Goal: Browse casually: Explore the website without a specific task or goal

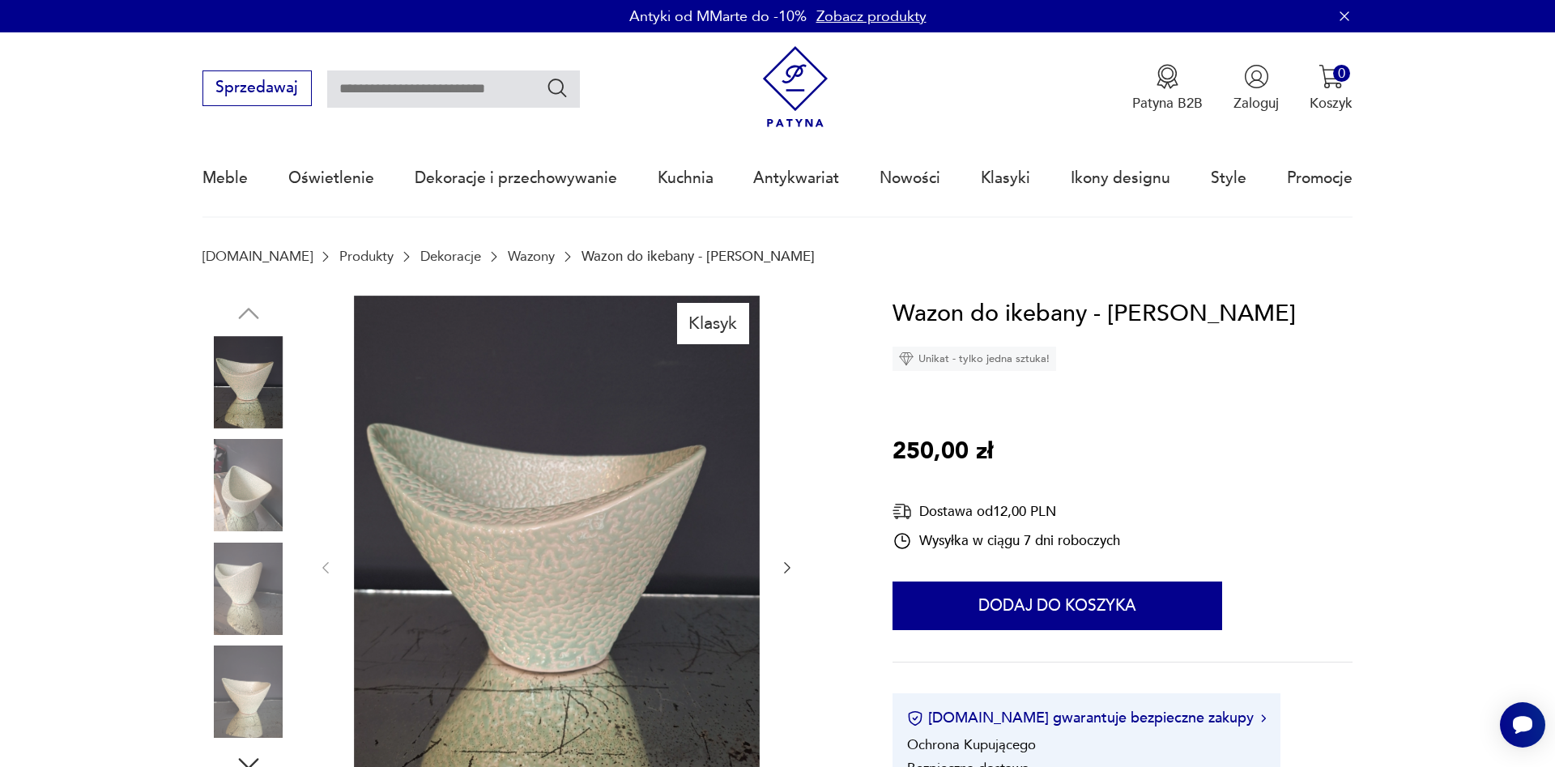
click at [616, 552] on img at bounding box center [557, 566] width 406 height 541
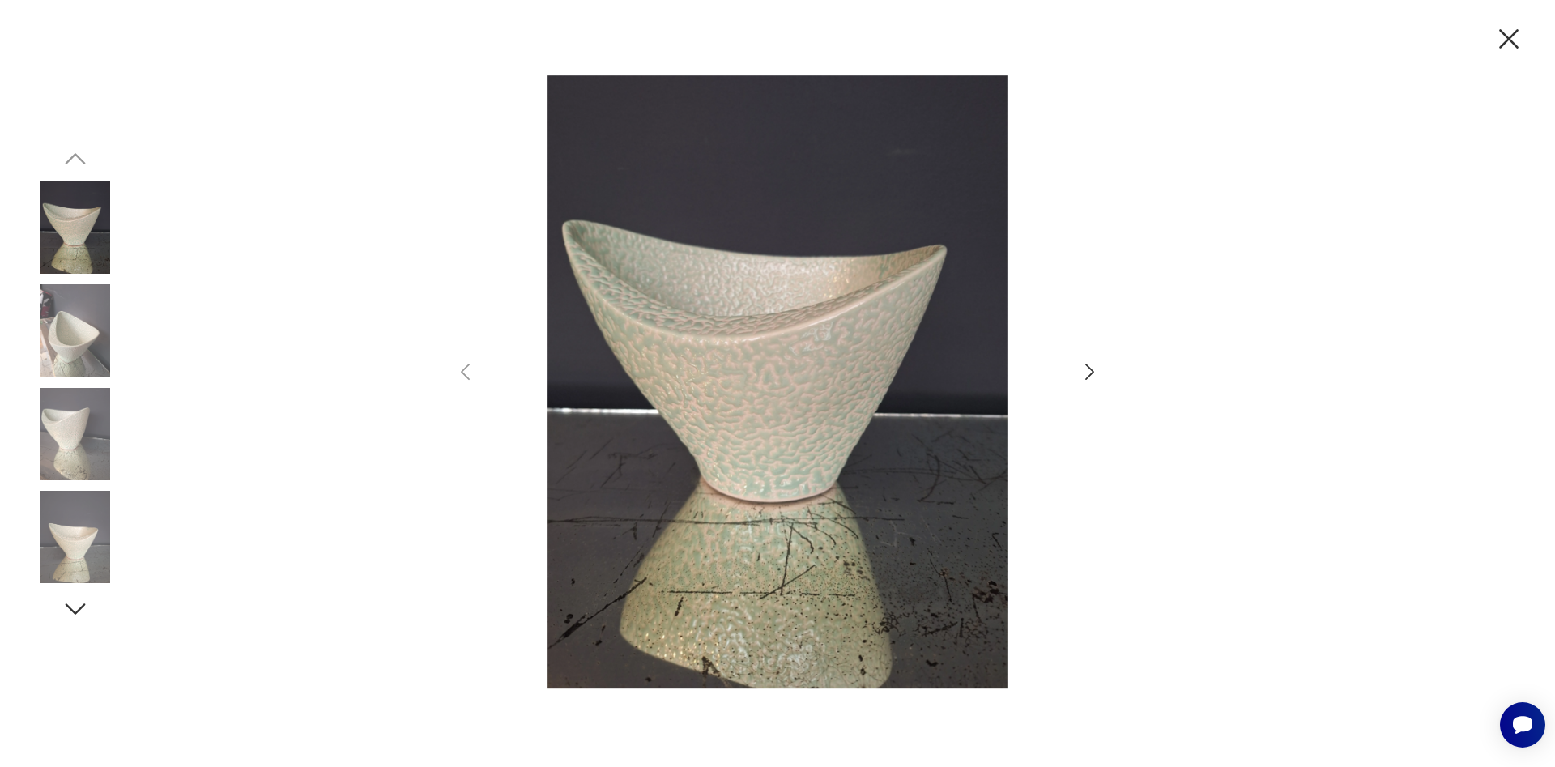
click at [1092, 373] on icon "button" at bounding box center [1090, 372] width 9 height 16
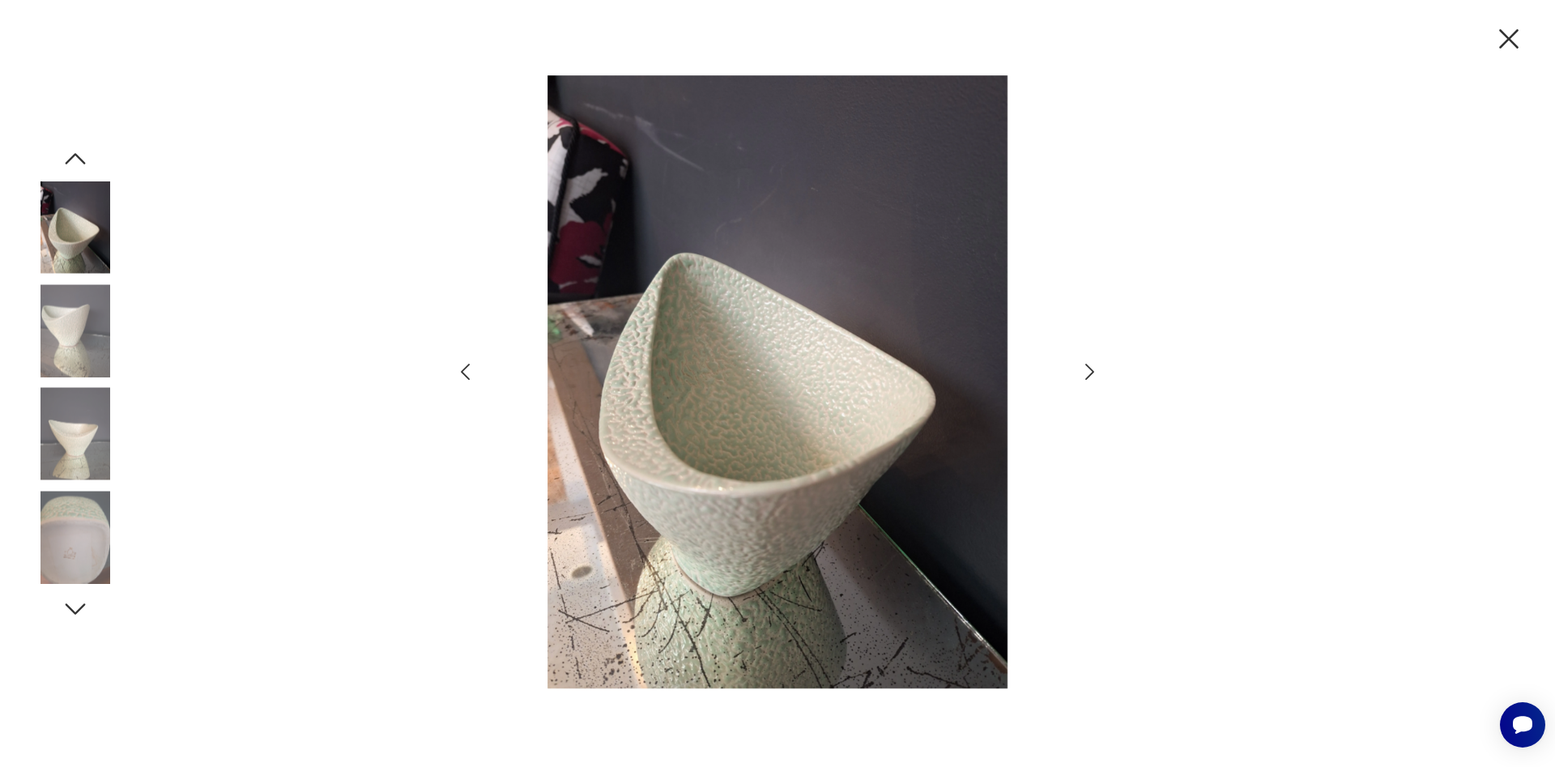
click at [1082, 360] on icon "button" at bounding box center [1089, 371] width 23 height 23
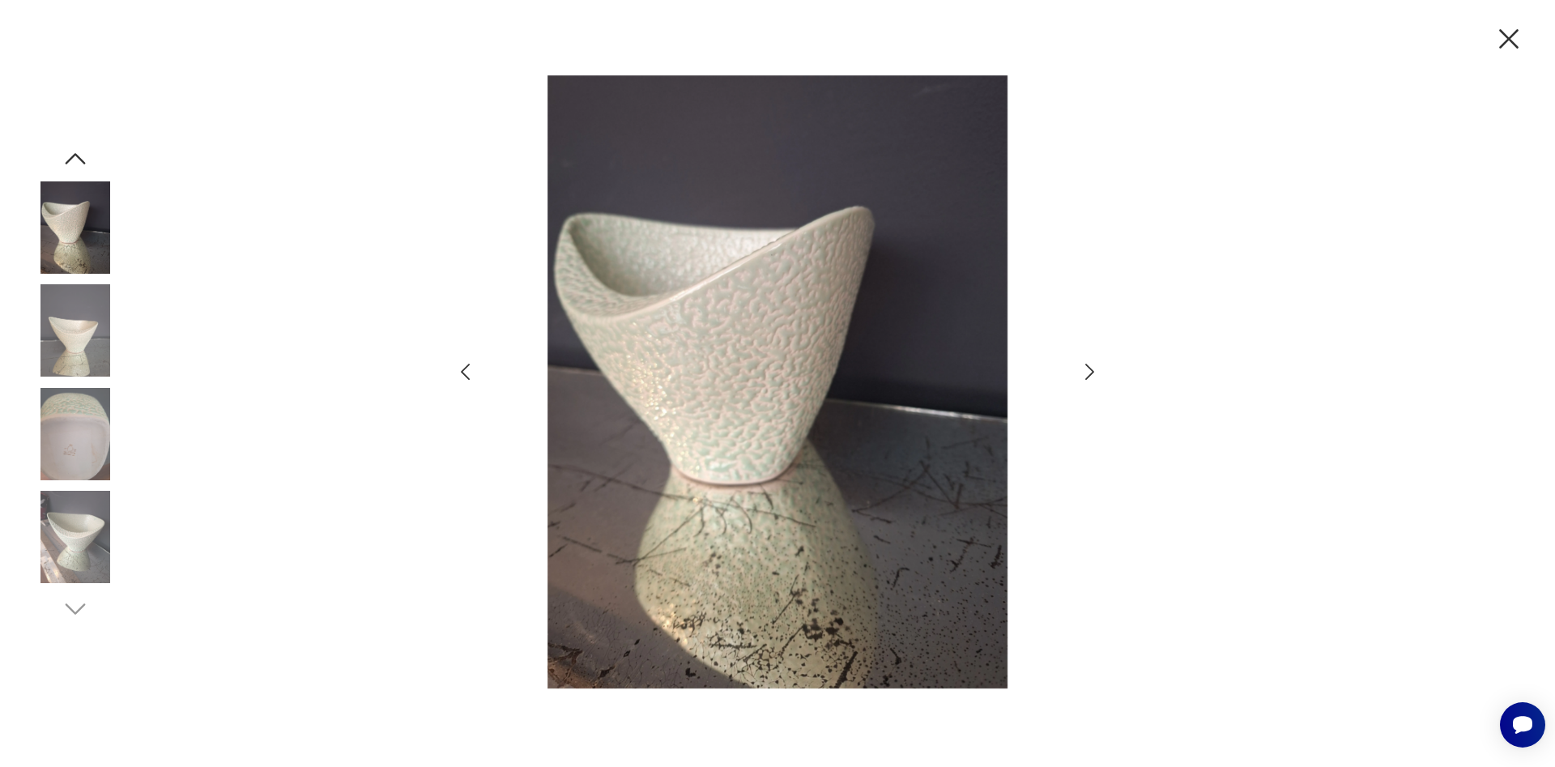
click at [1082, 360] on icon "button" at bounding box center [1089, 371] width 23 height 23
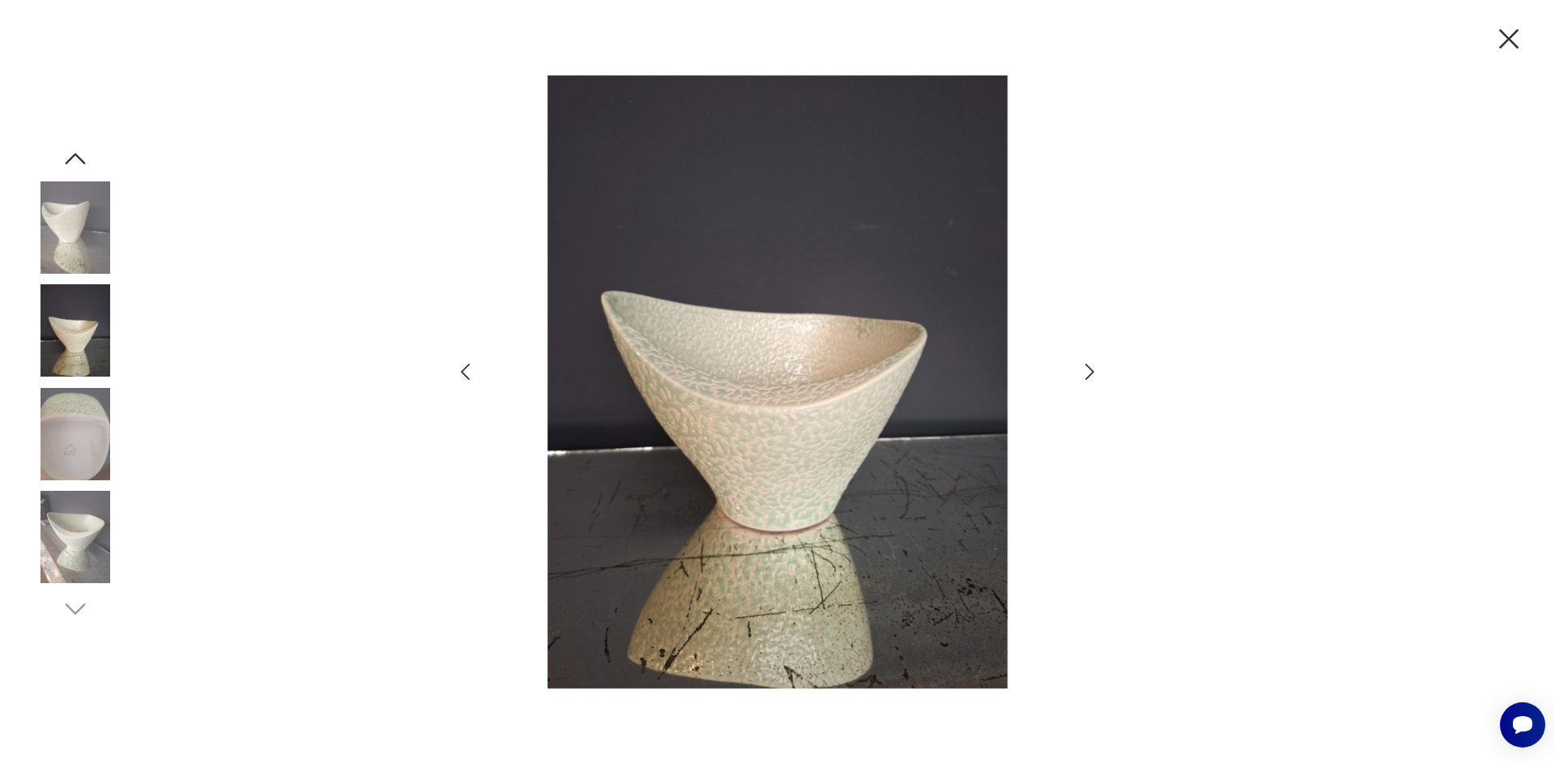
click at [1082, 360] on icon "button" at bounding box center [1089, 371] width 23 height 23
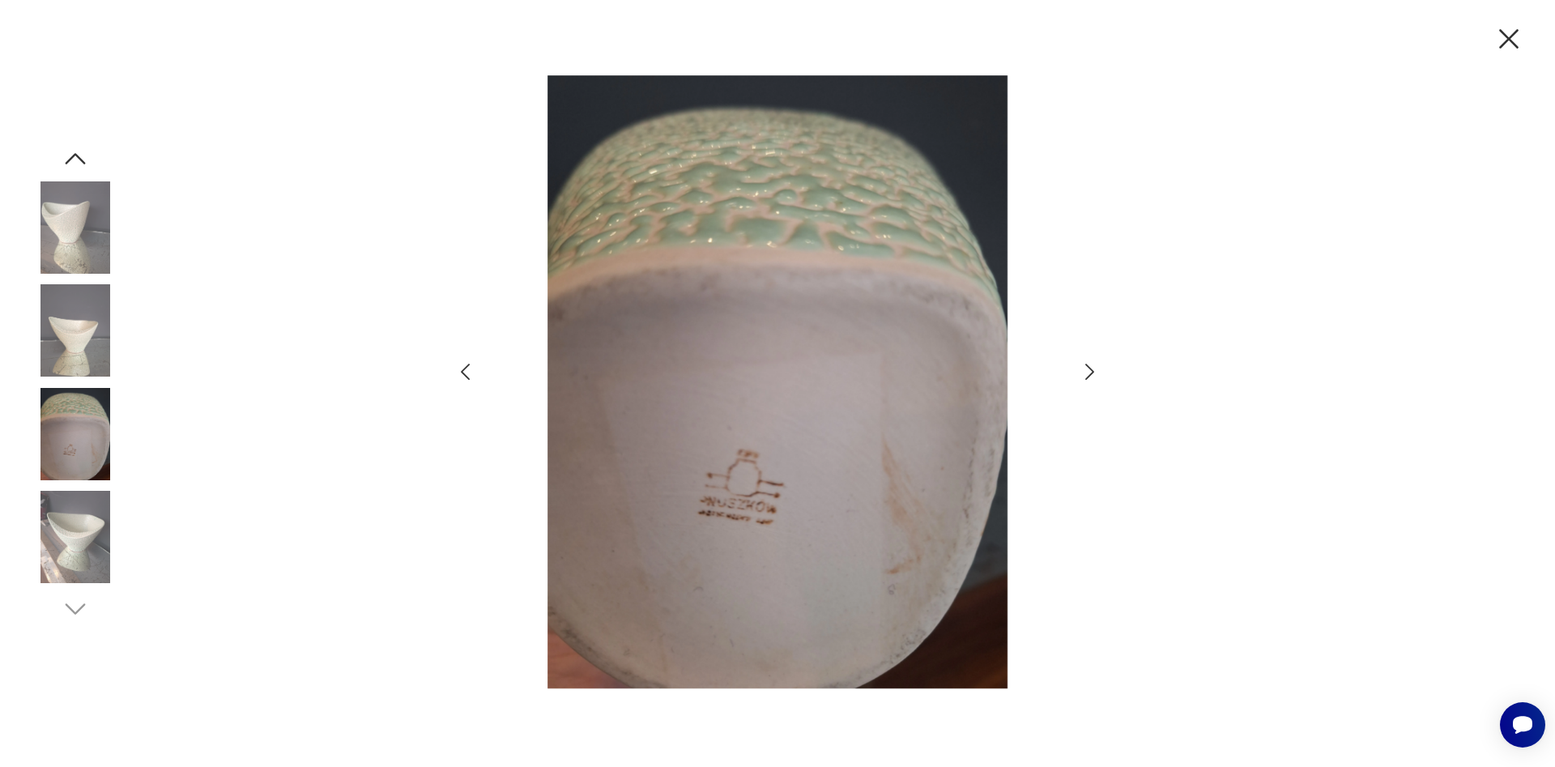
click at [1081, 360] on div at bounding box center [778, 383] width 648 height 617
click at [1087, 371] on icon "button" at bounding box center [1089, 371] width 23 height 23
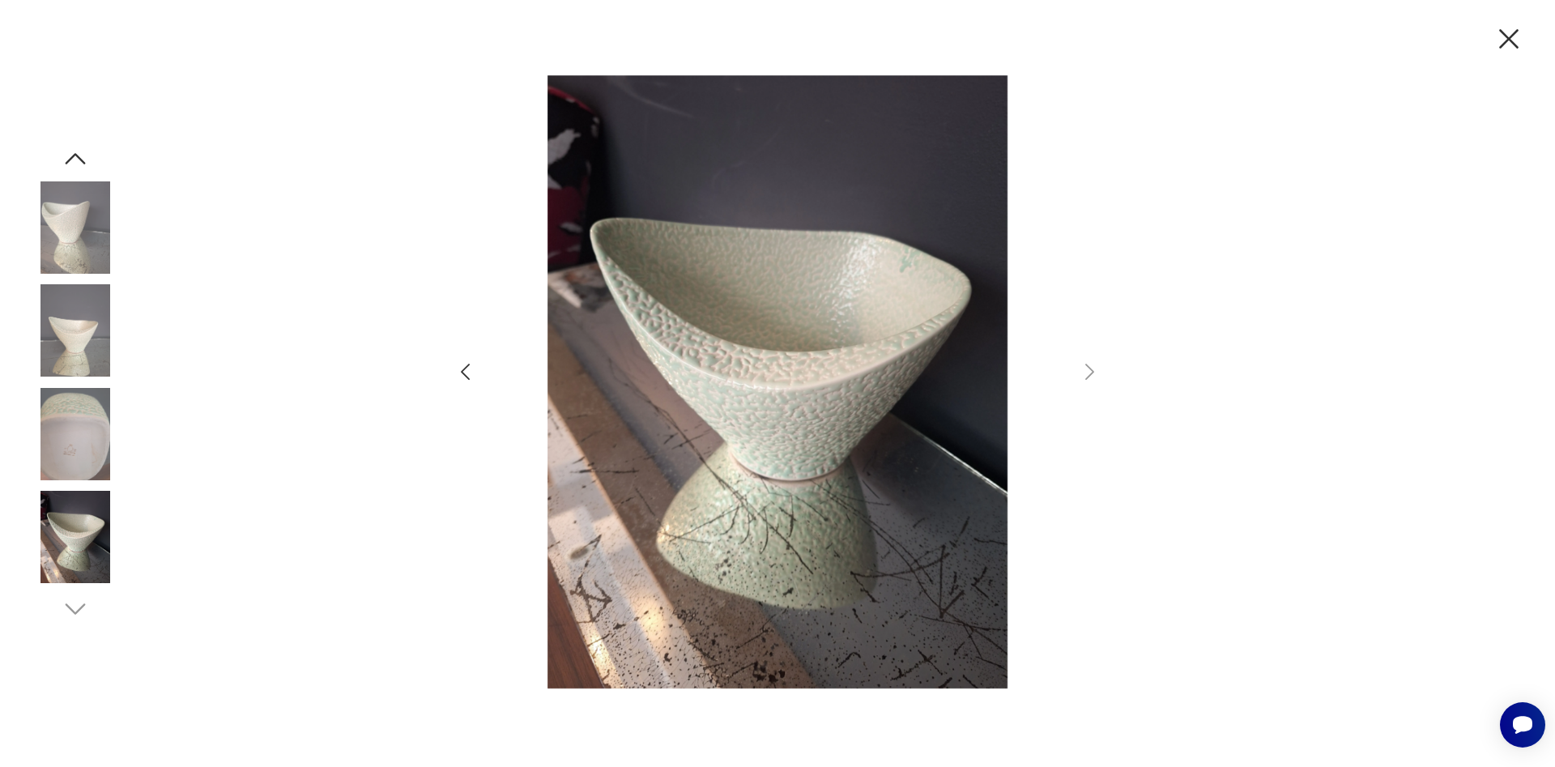
click at [1506, 35] on icon "button" at bounding box center [1508, 38] width 19 height 19
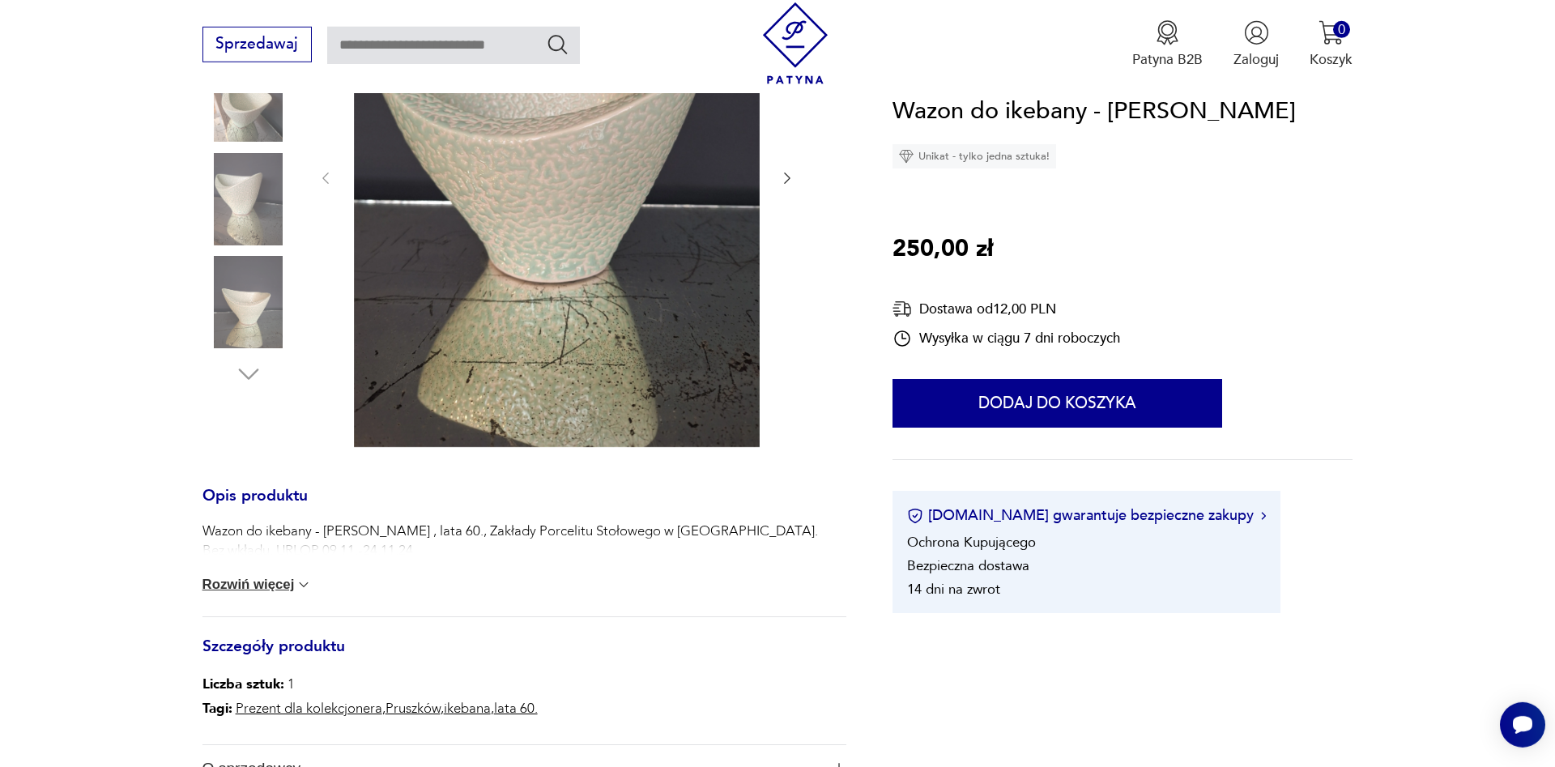
scroll to position [413, 0]
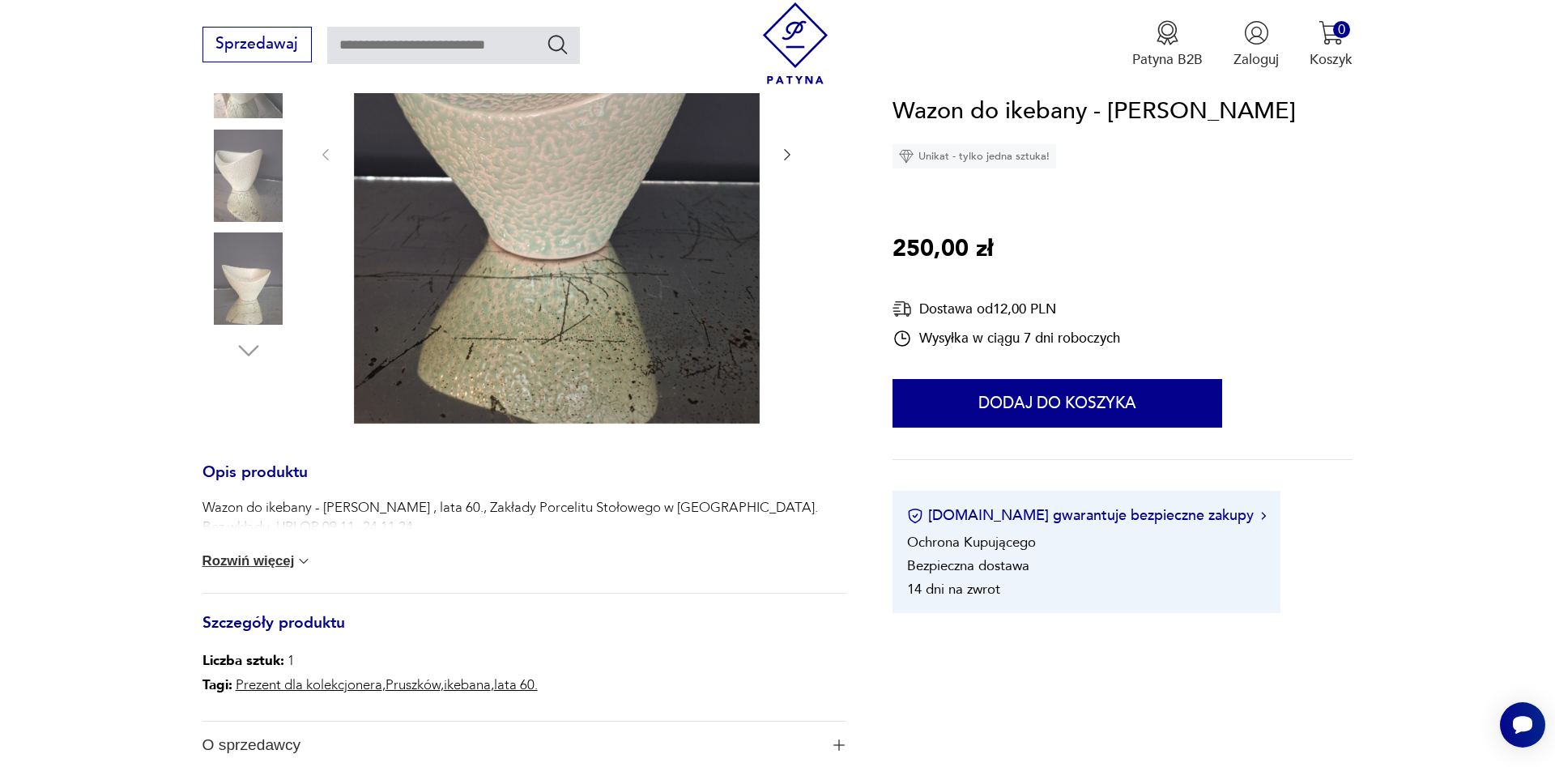
click at [281, 563] on button "Rozwiń więcej" at bounding box center [258, 561] width 110 height 16
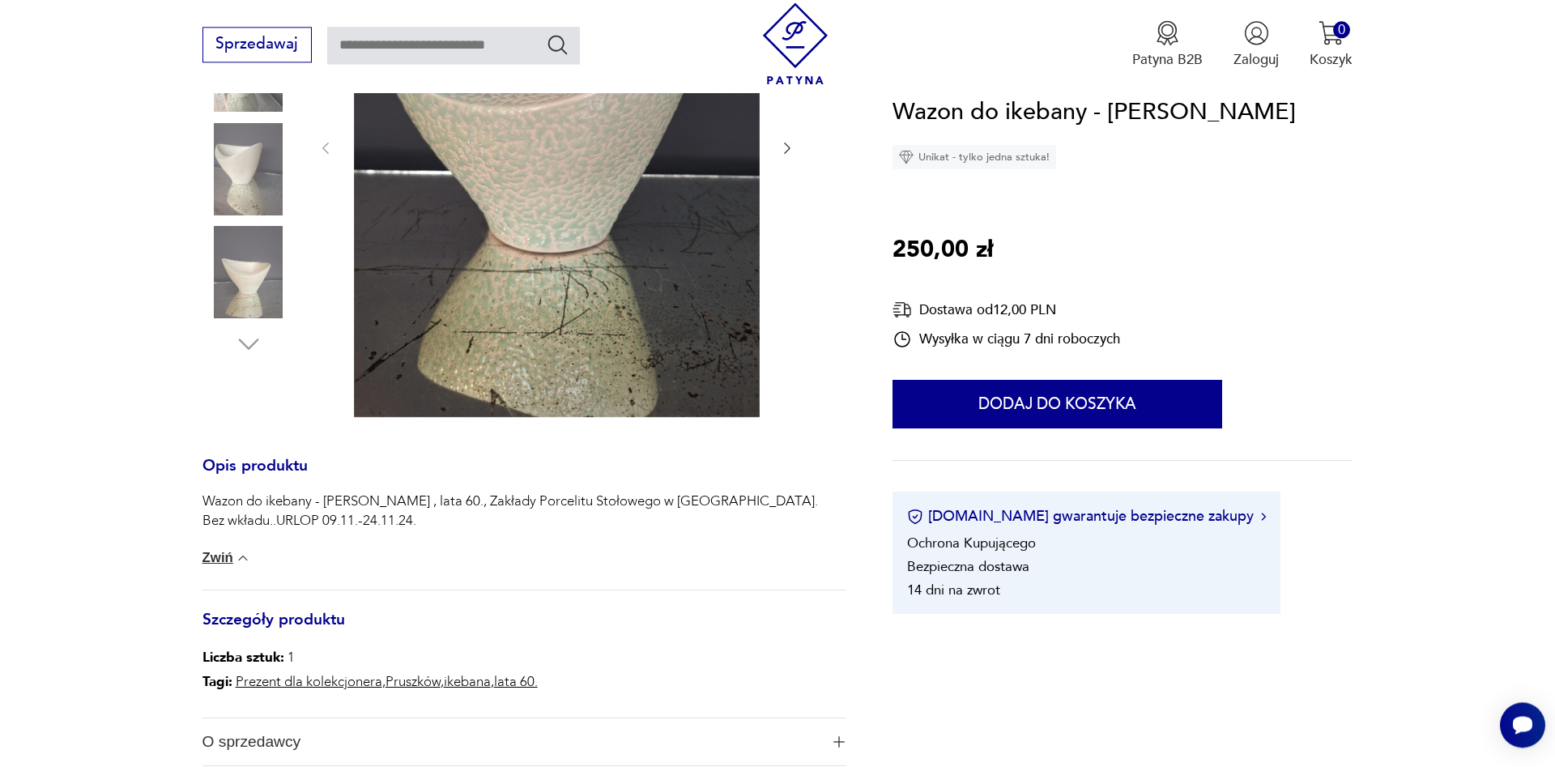
scroll to position [661, 0]
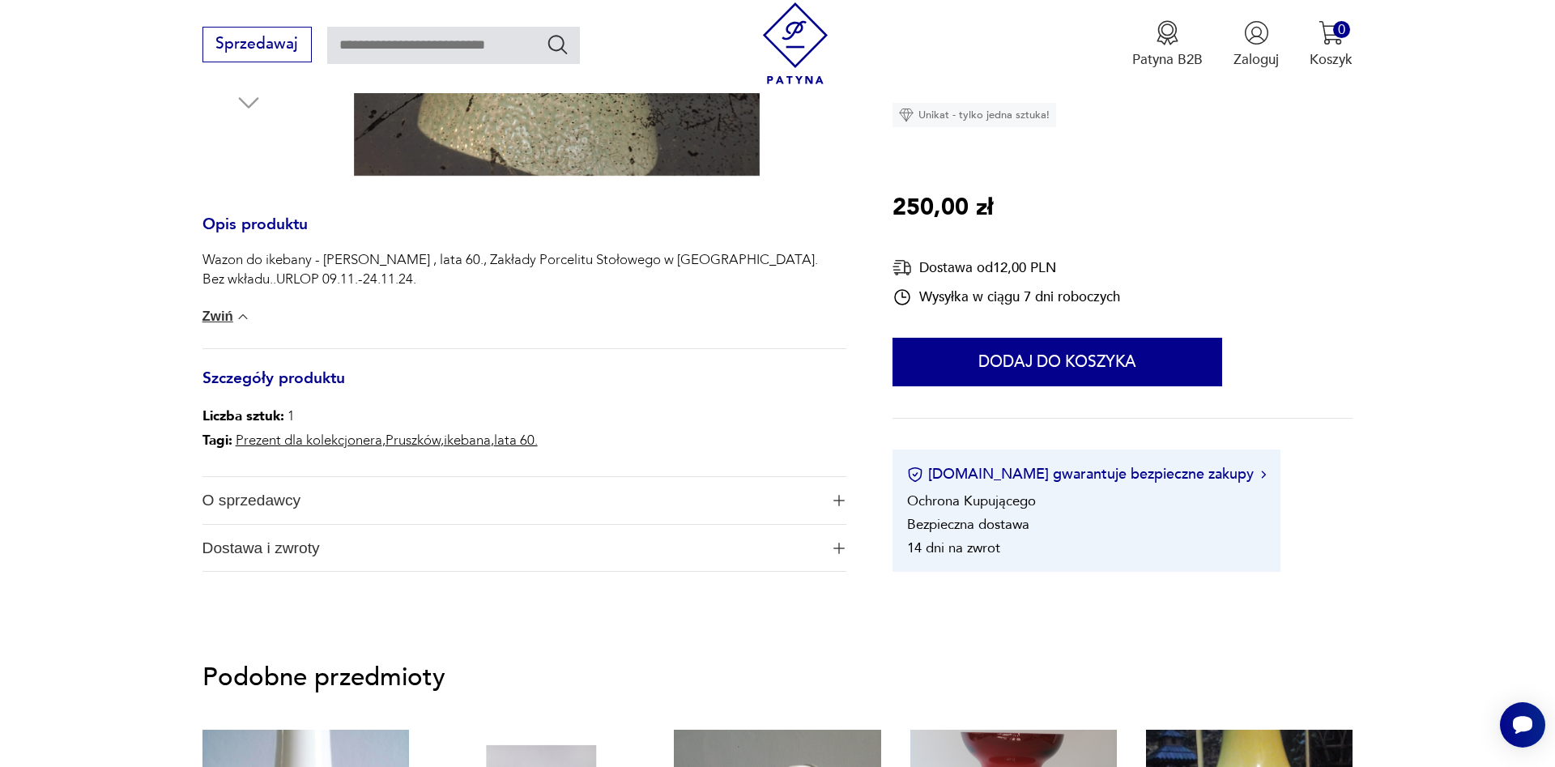
click at [222, 503] on span "O sprzedawcy" at bounding box center [511, 500] width 617 height 47
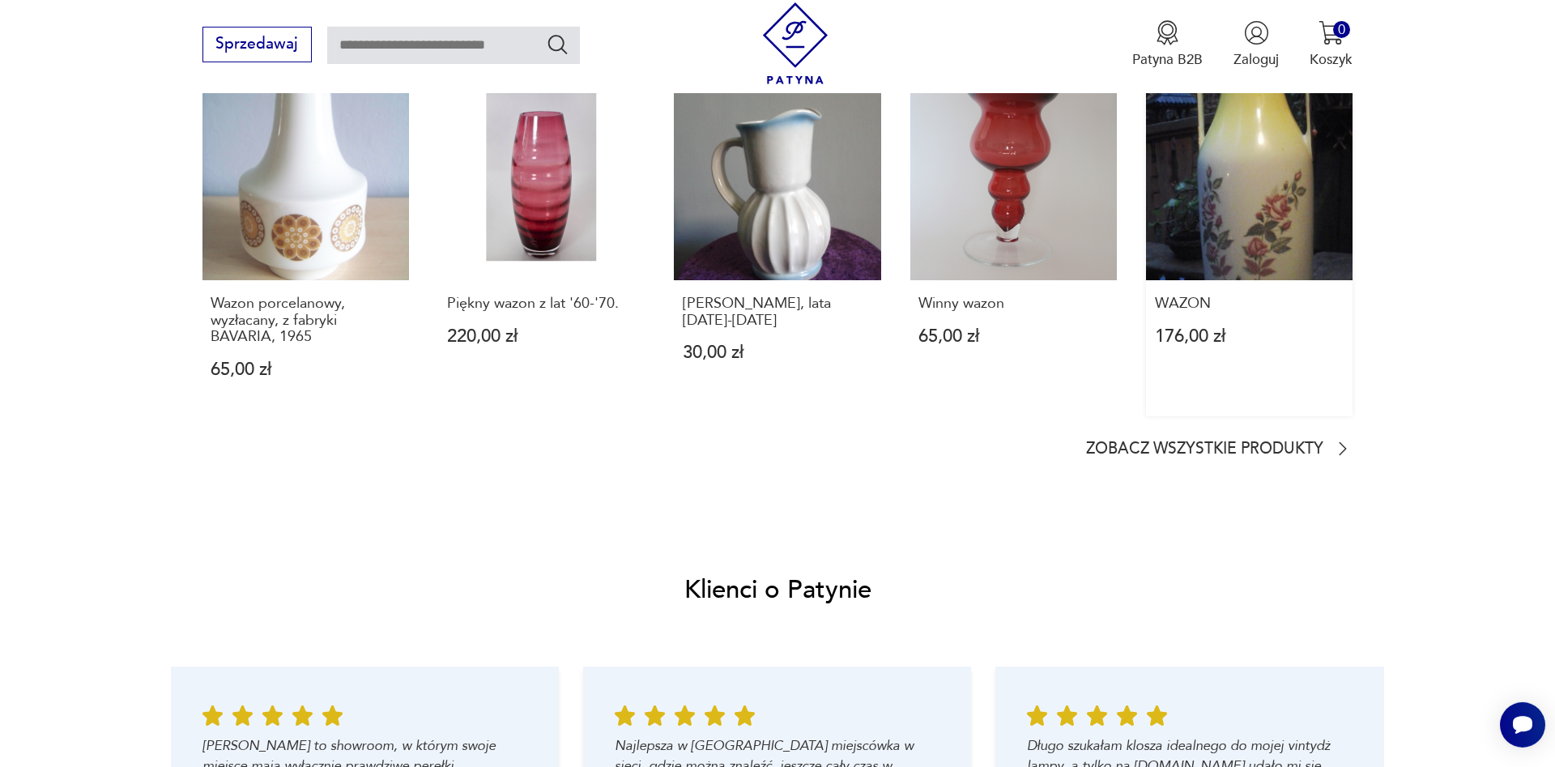
scroll to position [1405, 0]
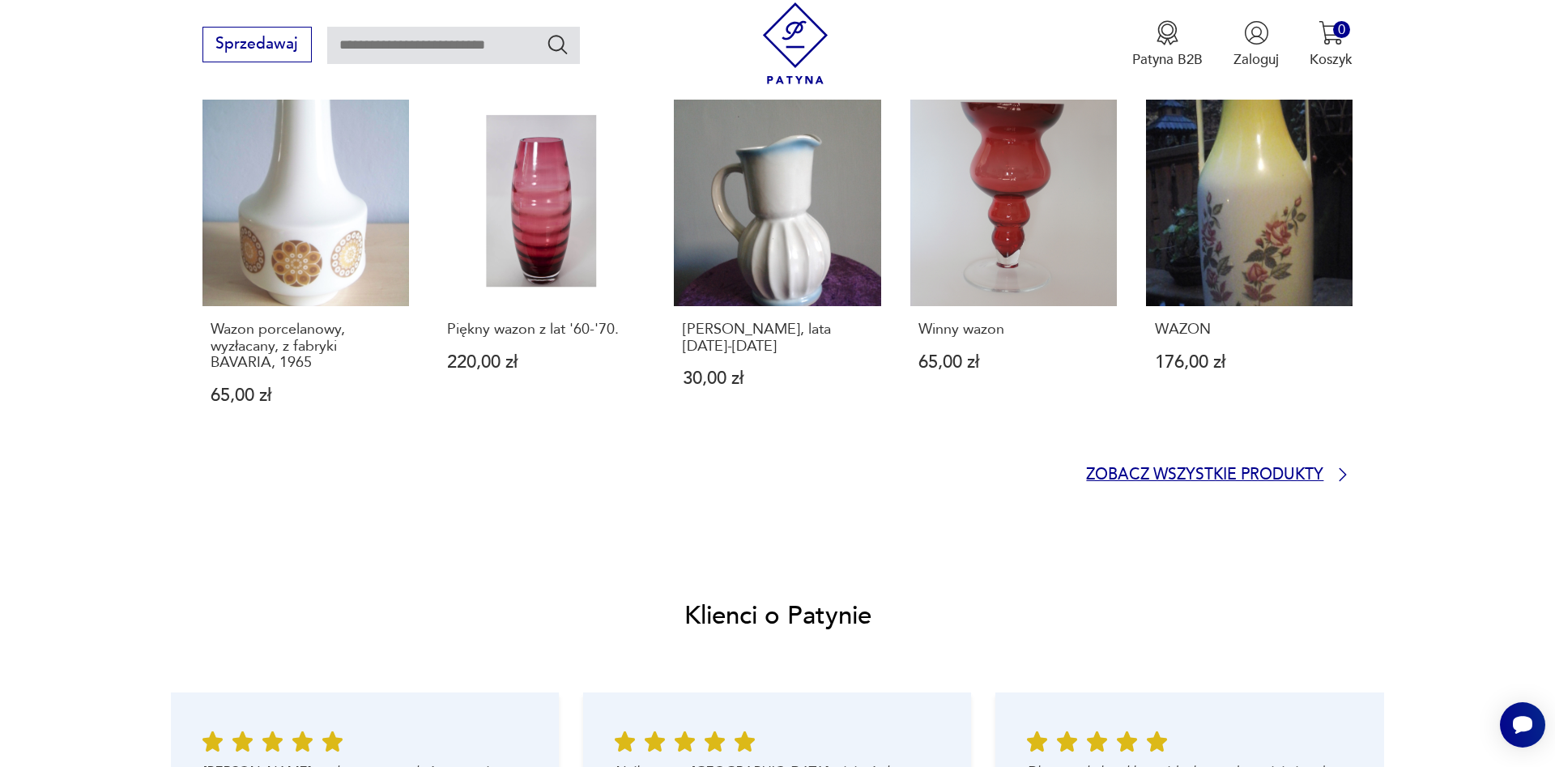
click at [1234, 474] on p "Zobacz wszystkie produkty" at bounding box center [1204, 475] width 237 height 13
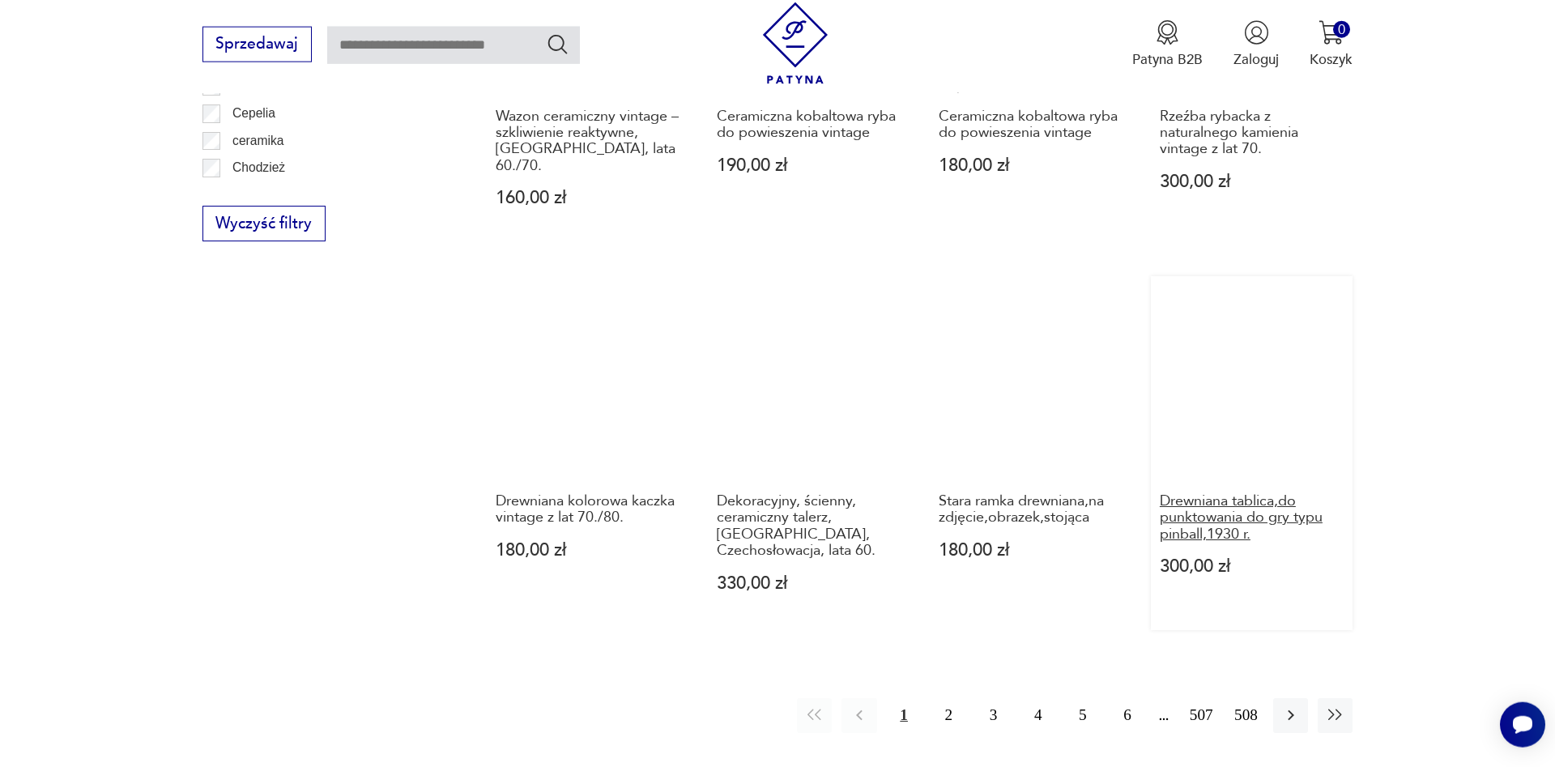
scroll to position [1894, 0]
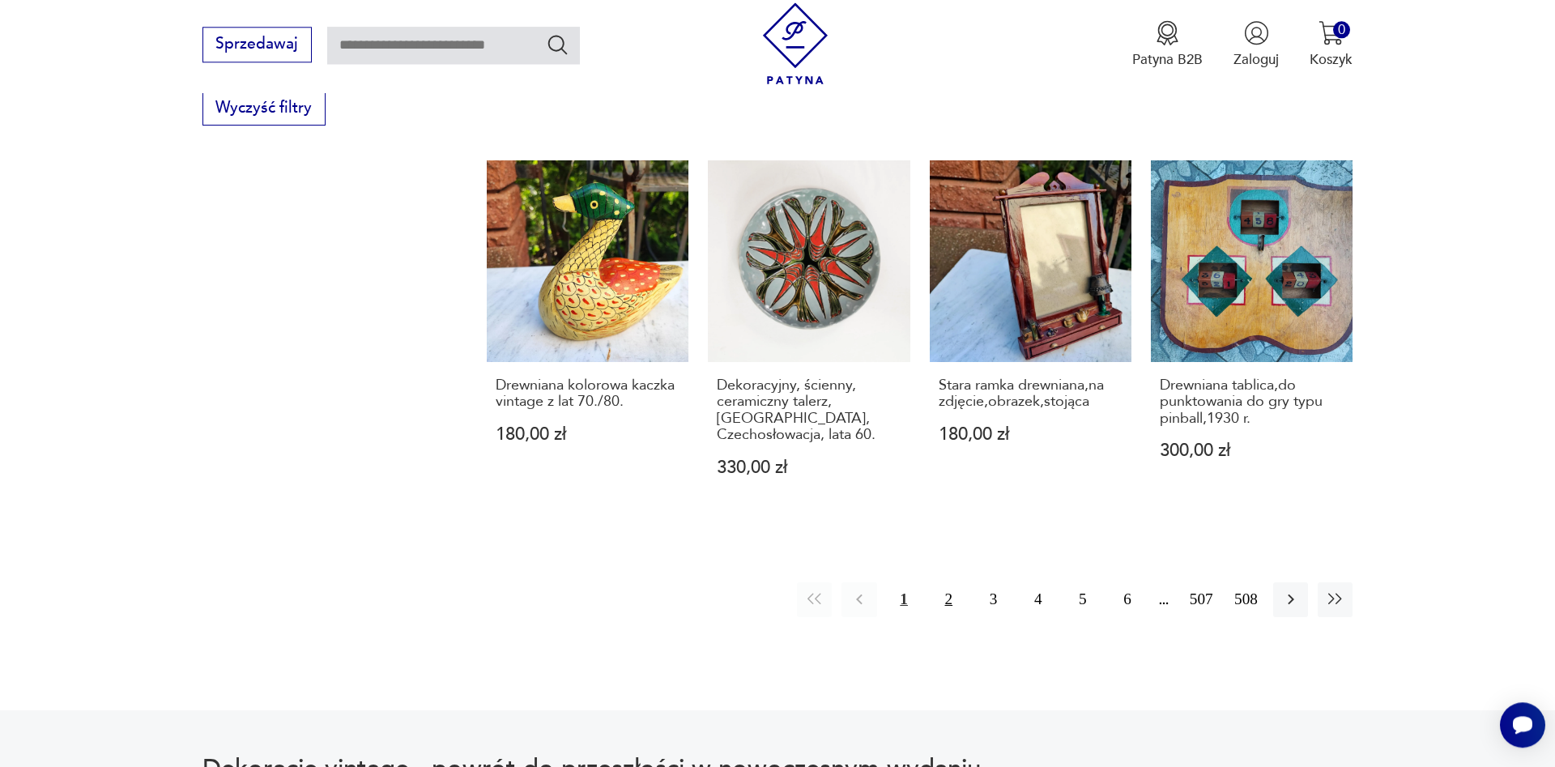
click at [952, 582] on button "2" at bounding box center [949, 599] width 35 height 35
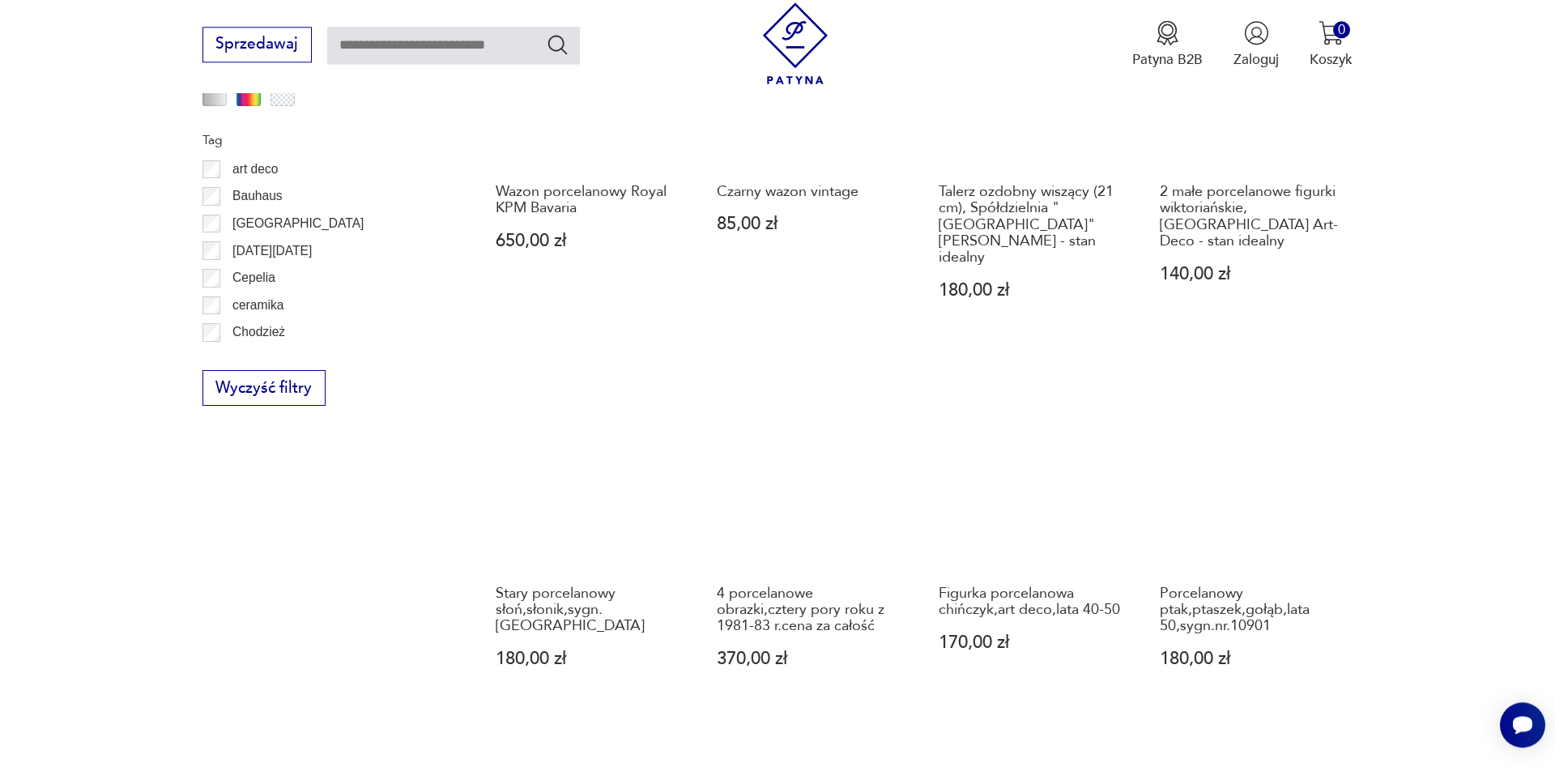
scroll to position [1944, 0]
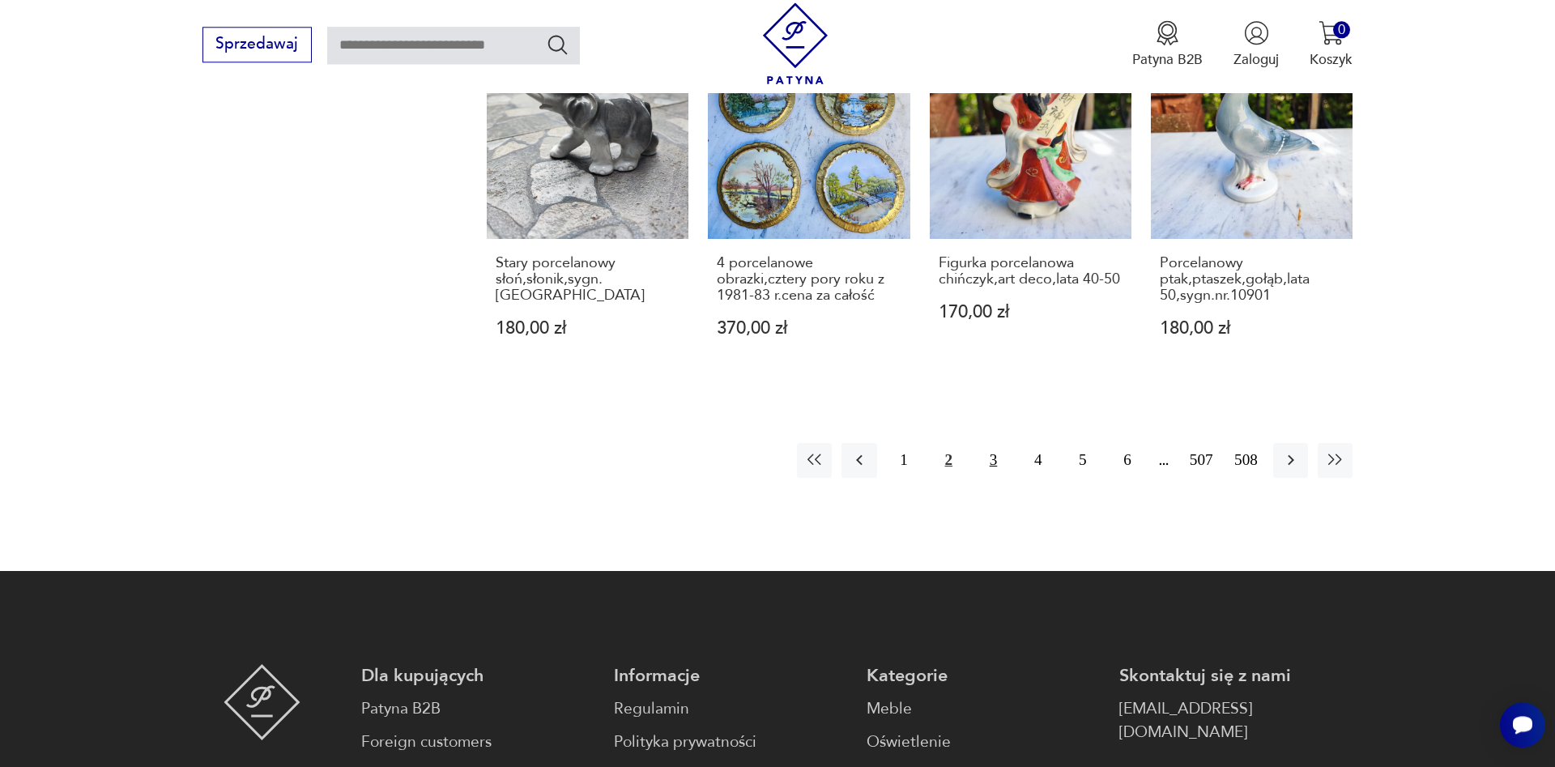
click at [985, 443] on button "3" at bounding box center [993, 460] width 35 height 35
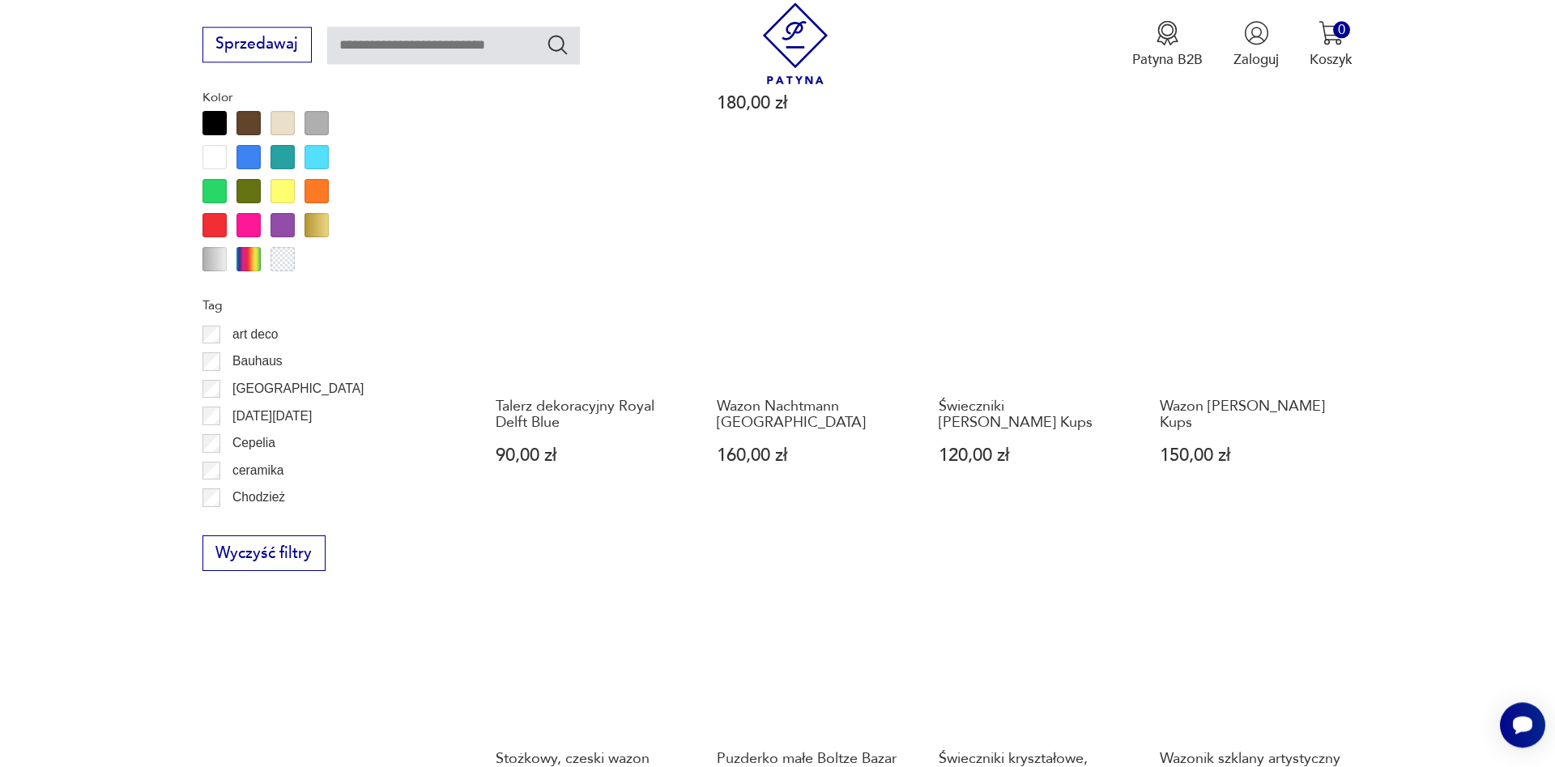
scroll to position [1779, 0]
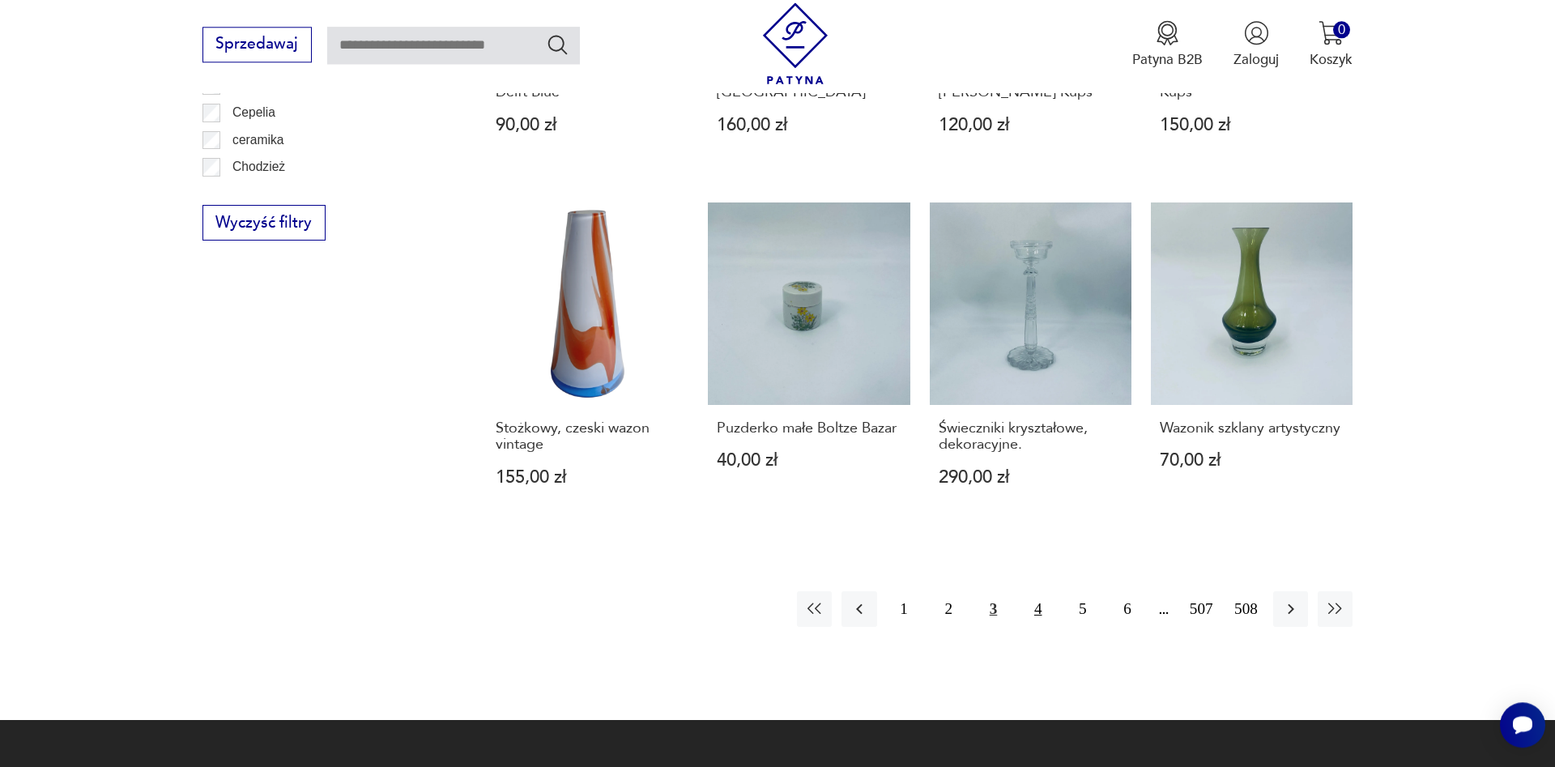
click at [1034, 591] on button "4" at bounding box center [1038, 608] width 35 height 35
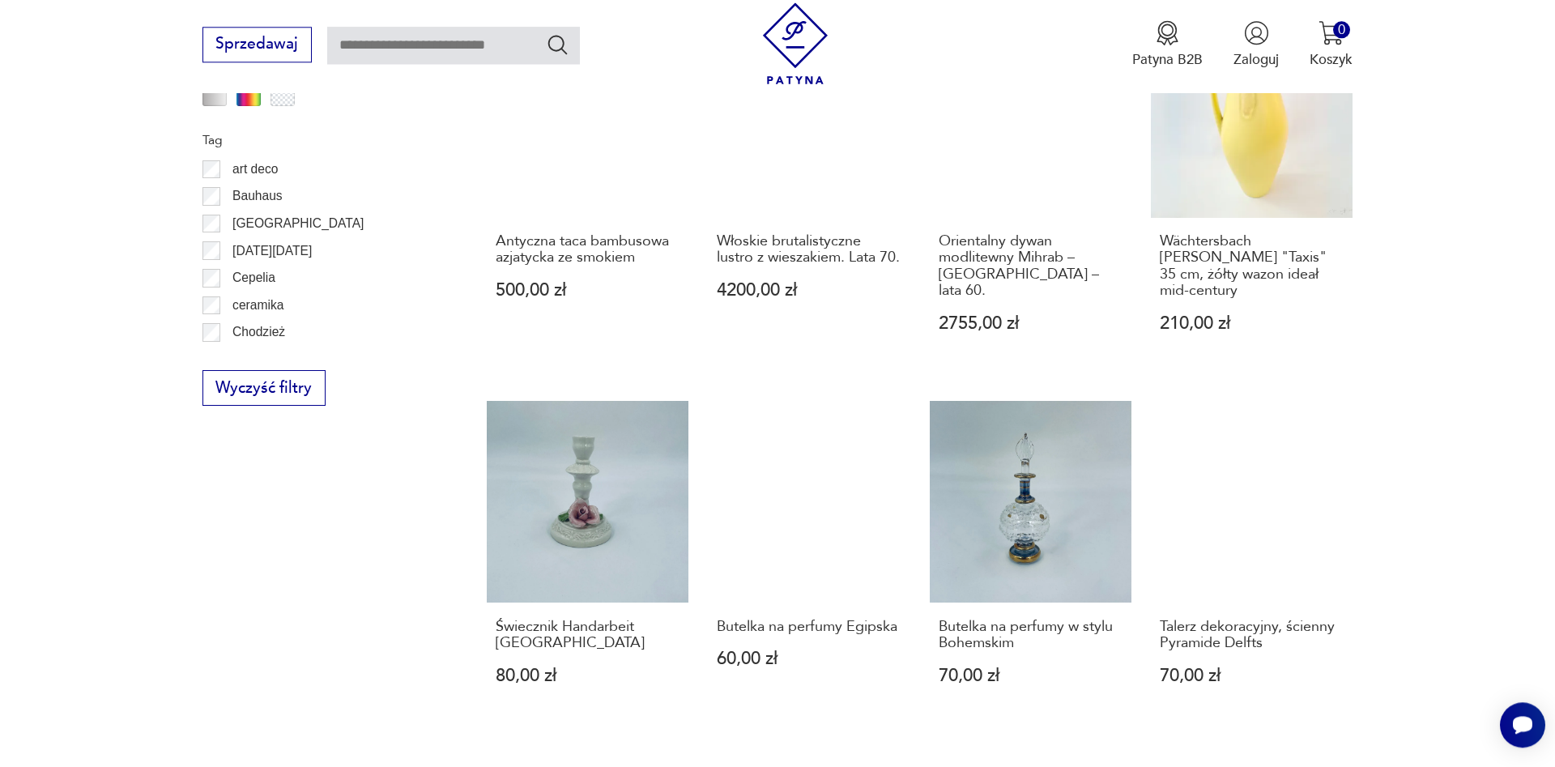
scroll to position [1944, 0]
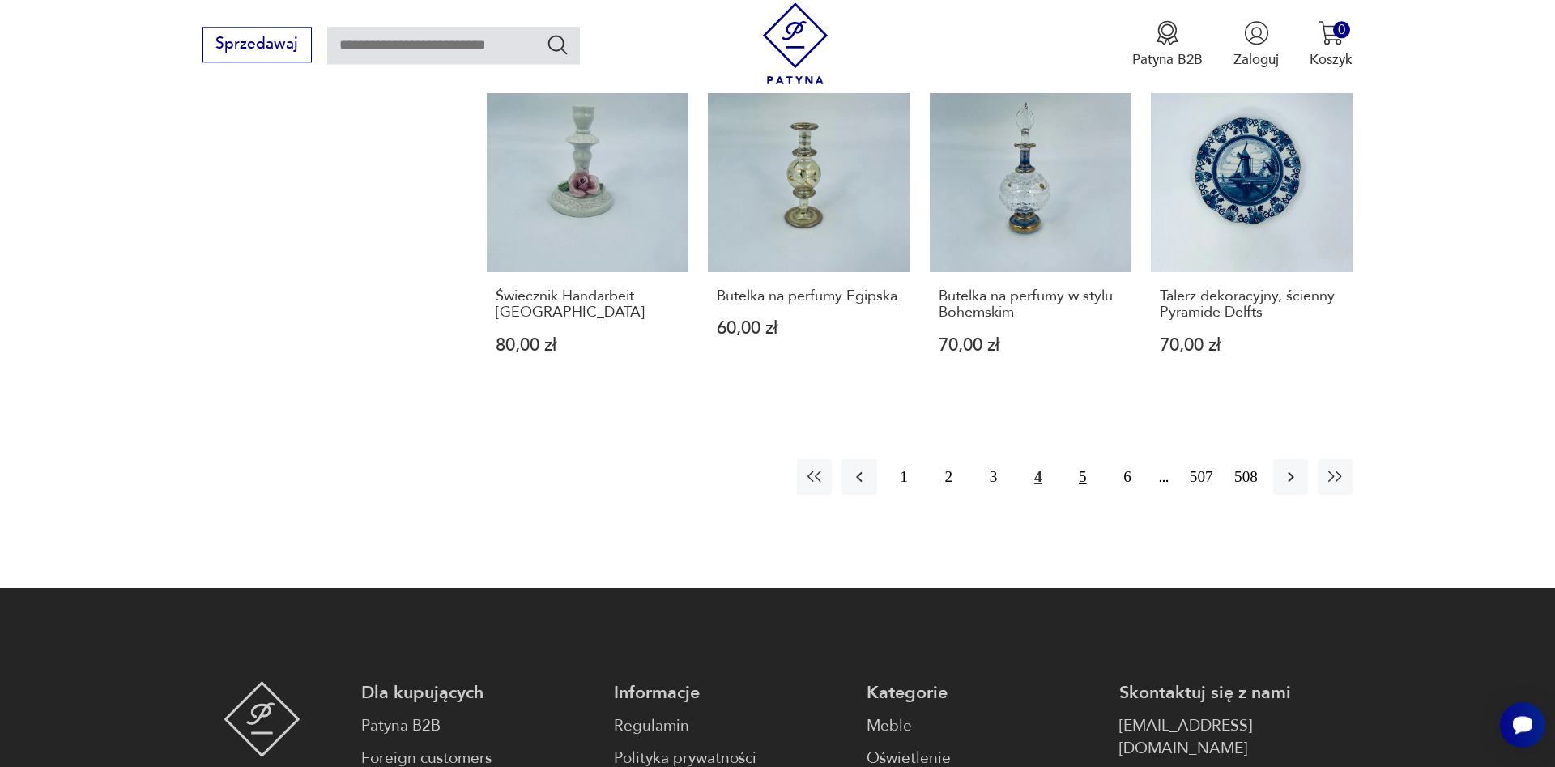
click at [1076, 459] on button "5" at bounding box center [1082, 476] width 35 height 35
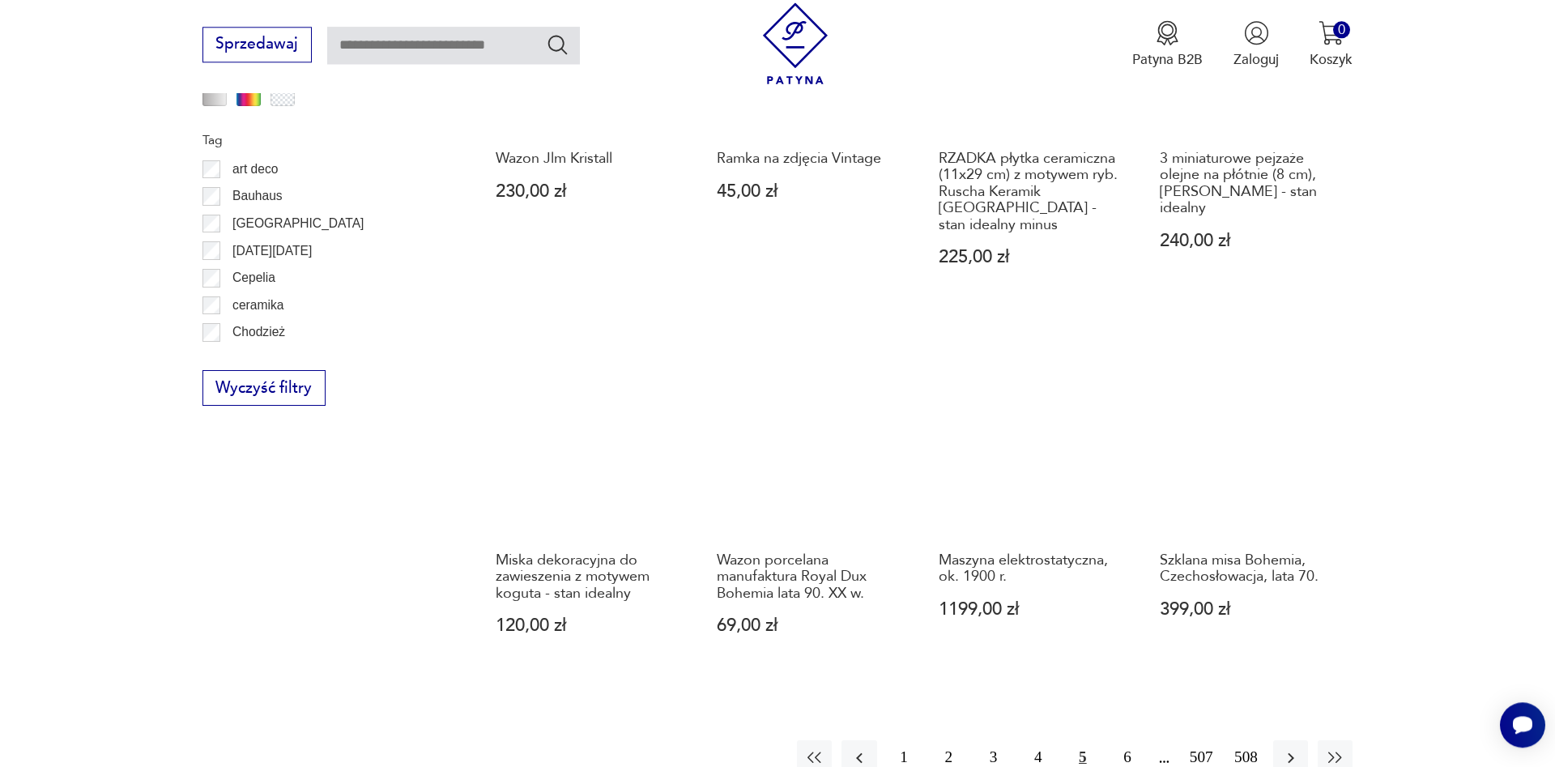
scroll to position [1779, 0]
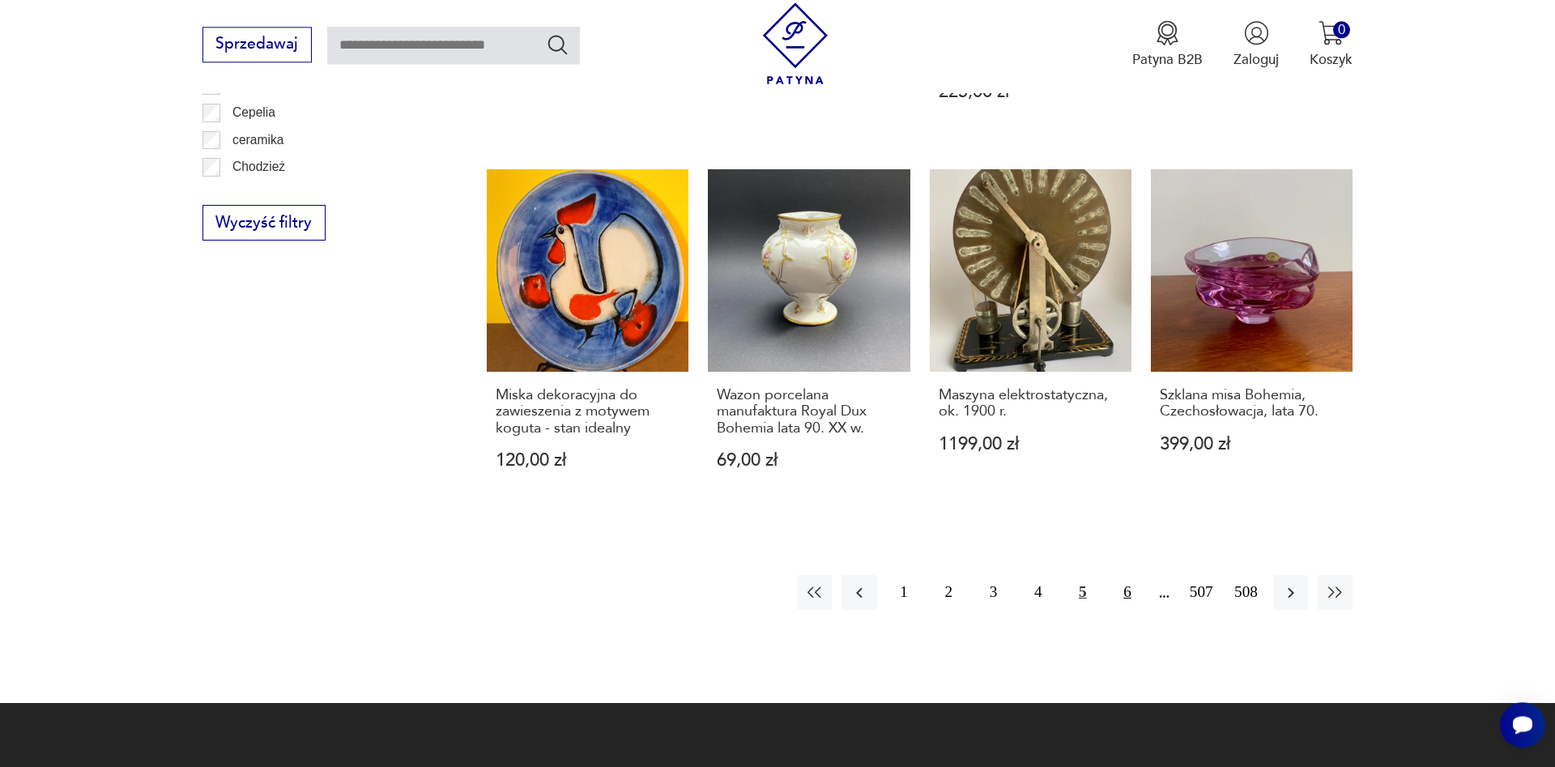
click at [1132, 579] on button "6" at bounding box center [1127, 592] width 35 height 35
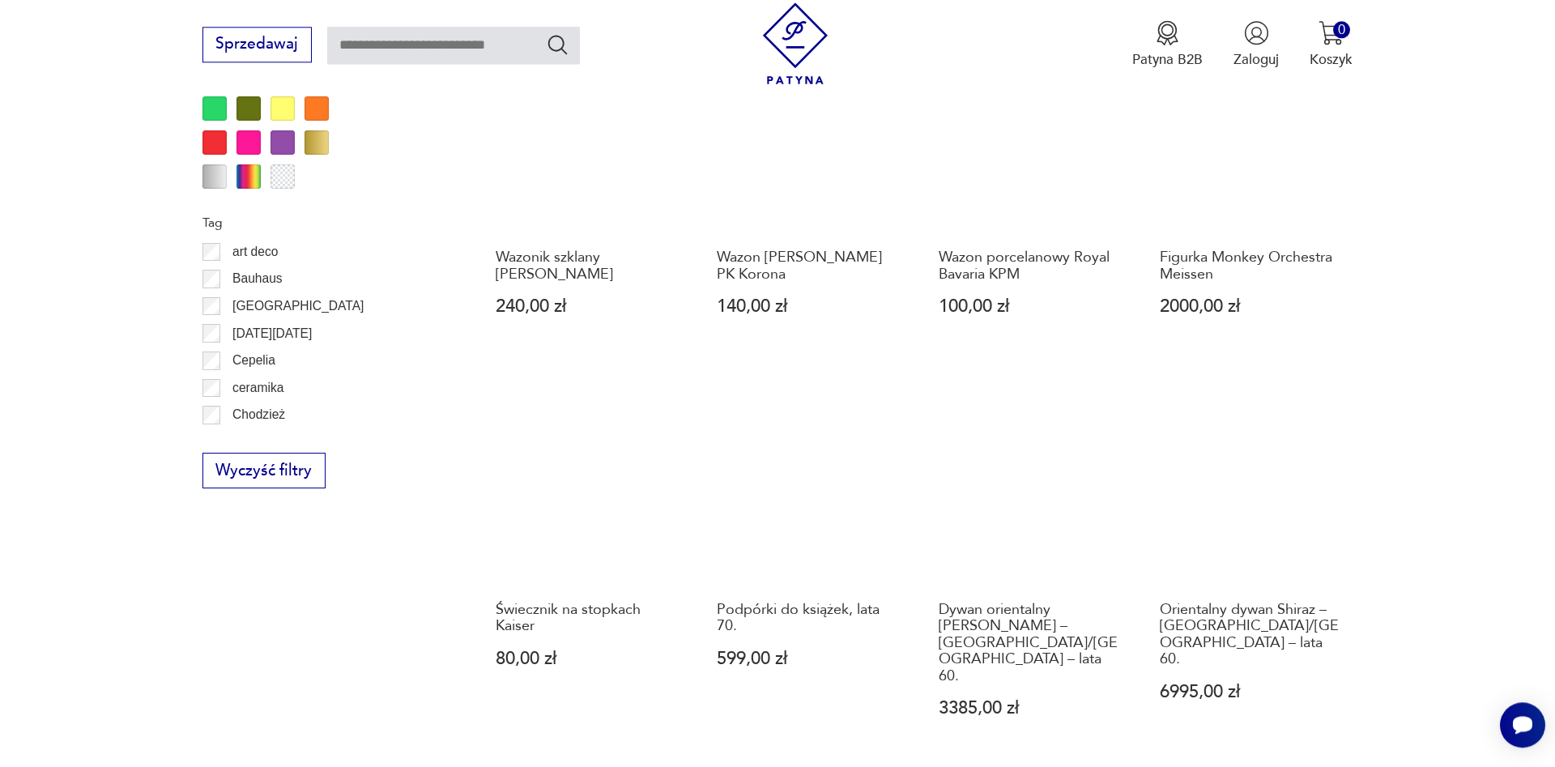
scroll to position [1944, 0]
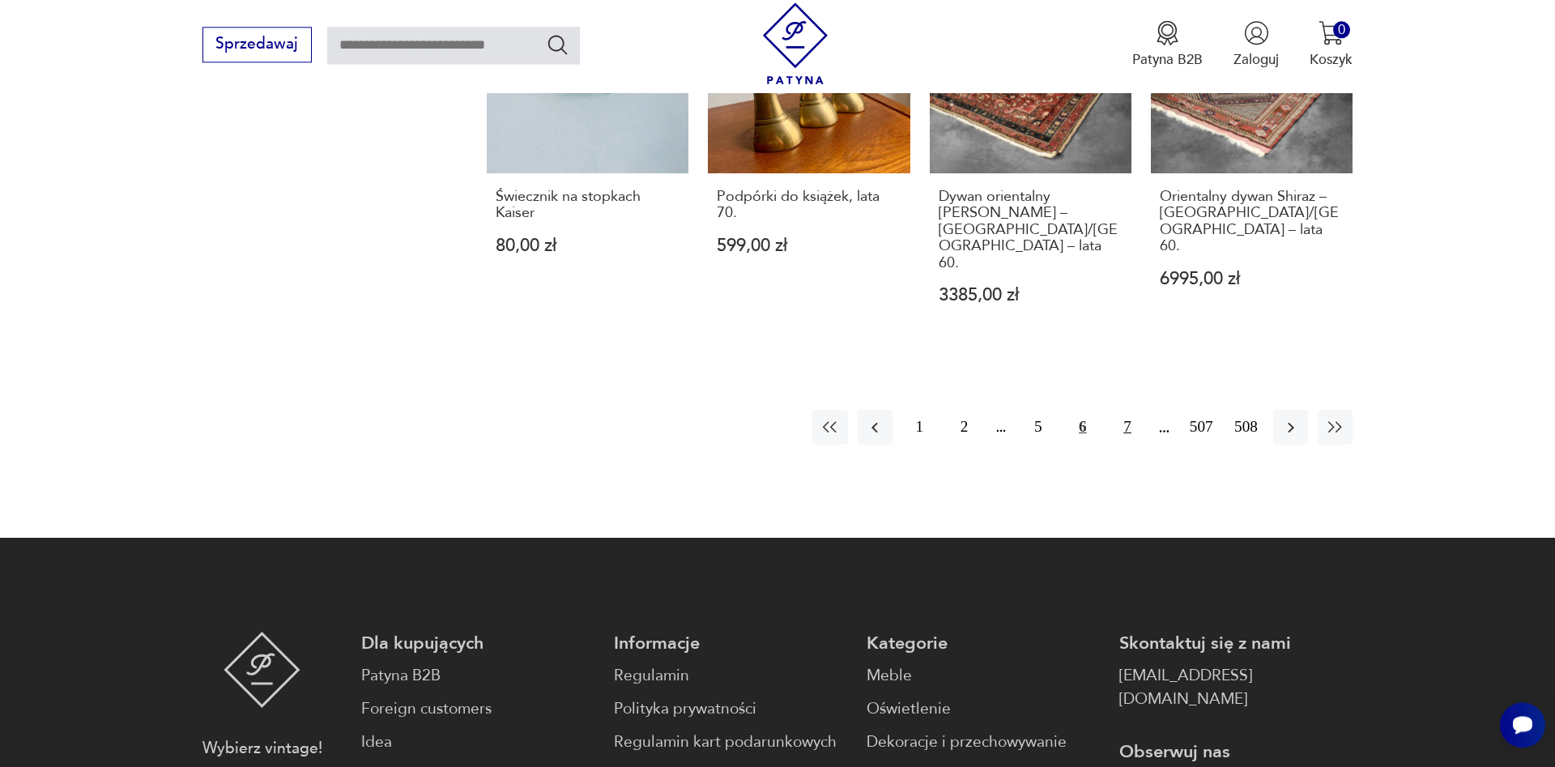
click at [1127, 410] on button "7" at bounding box center [1127, 427] width 35 height 35
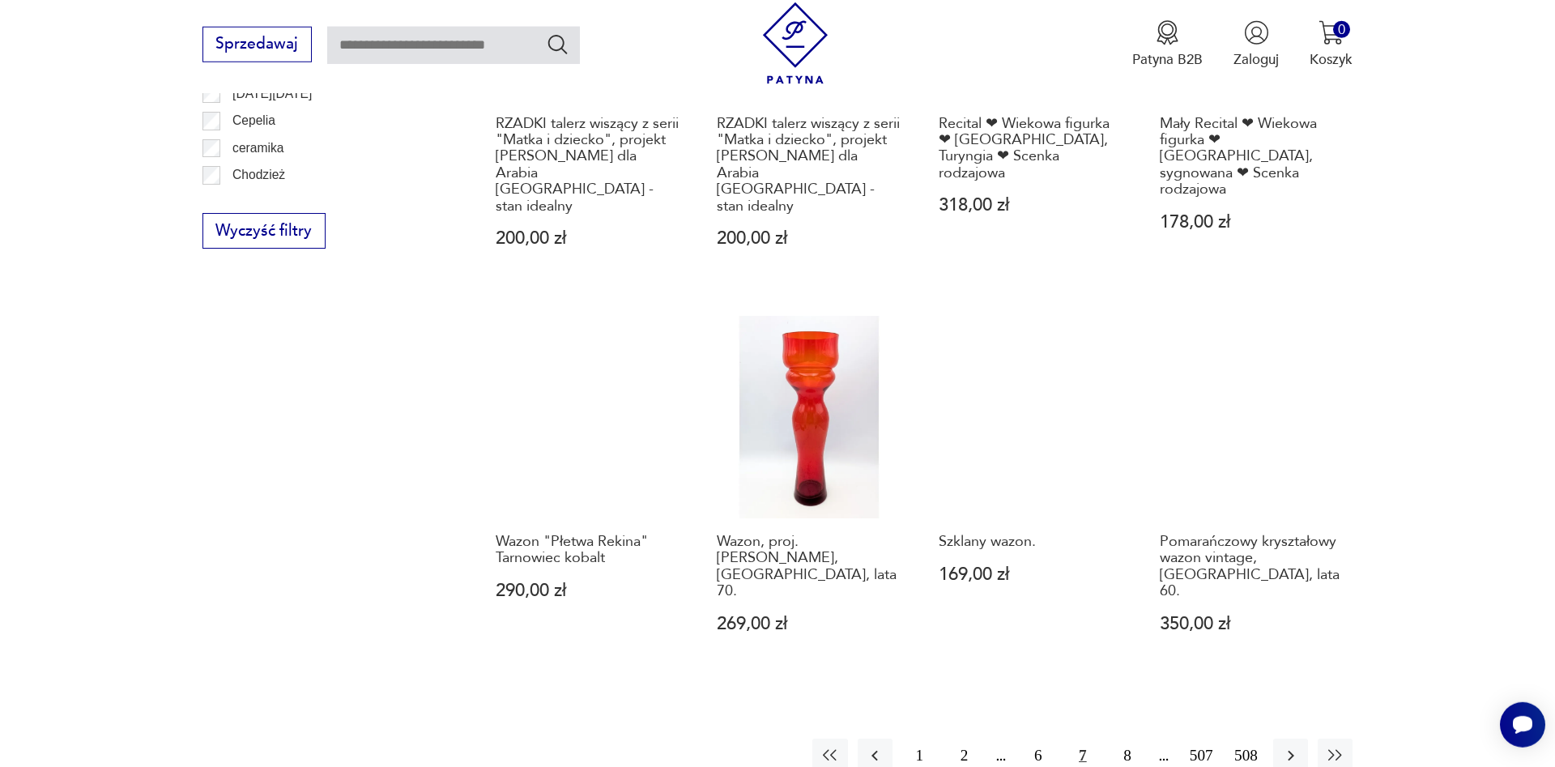
scroll to position [1944, 0]
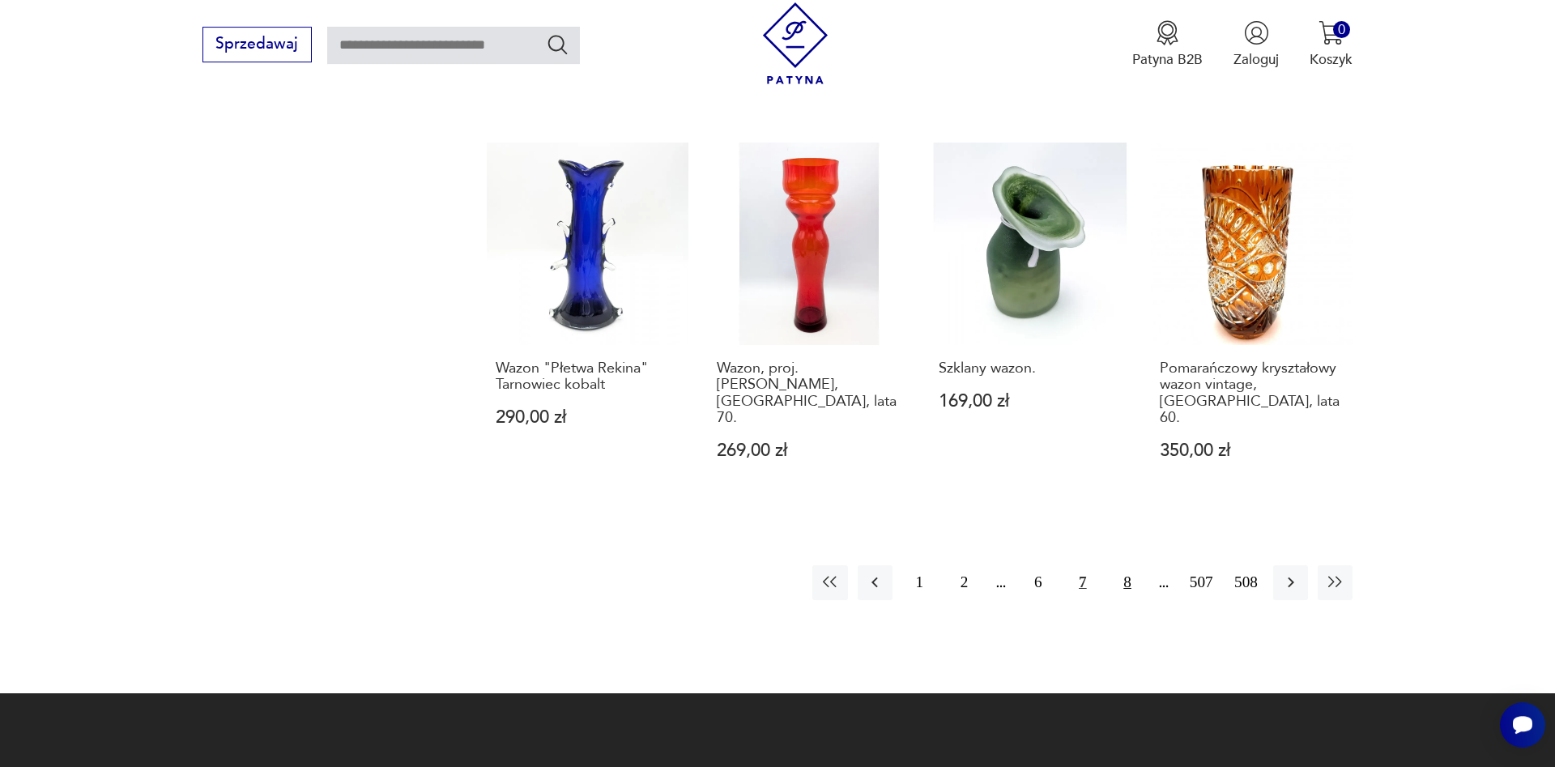
click at [1120, 565] on button "8" at bounding box center [1127, 582] width 35 height 35
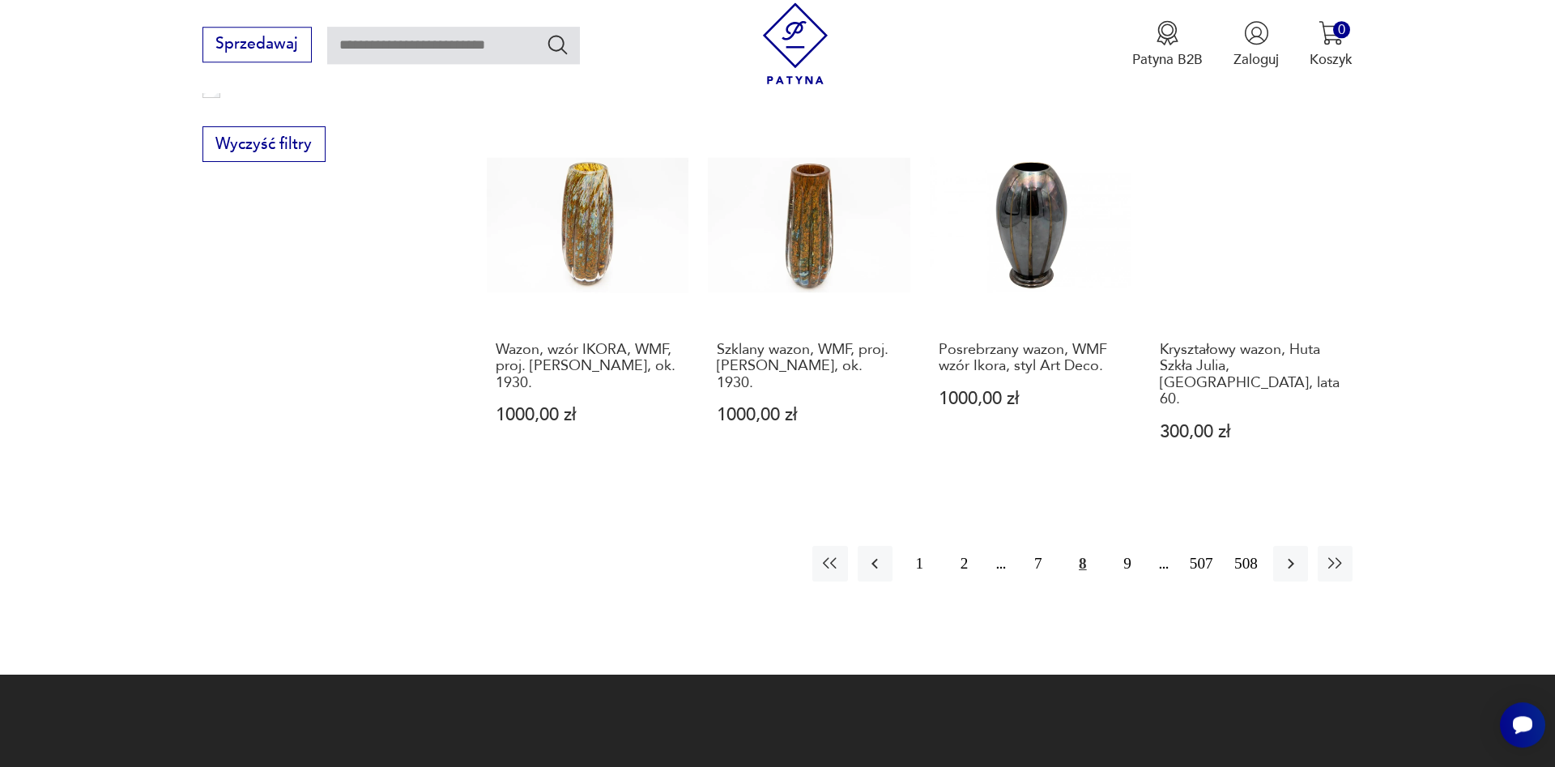
scroll to position [1944, 0]
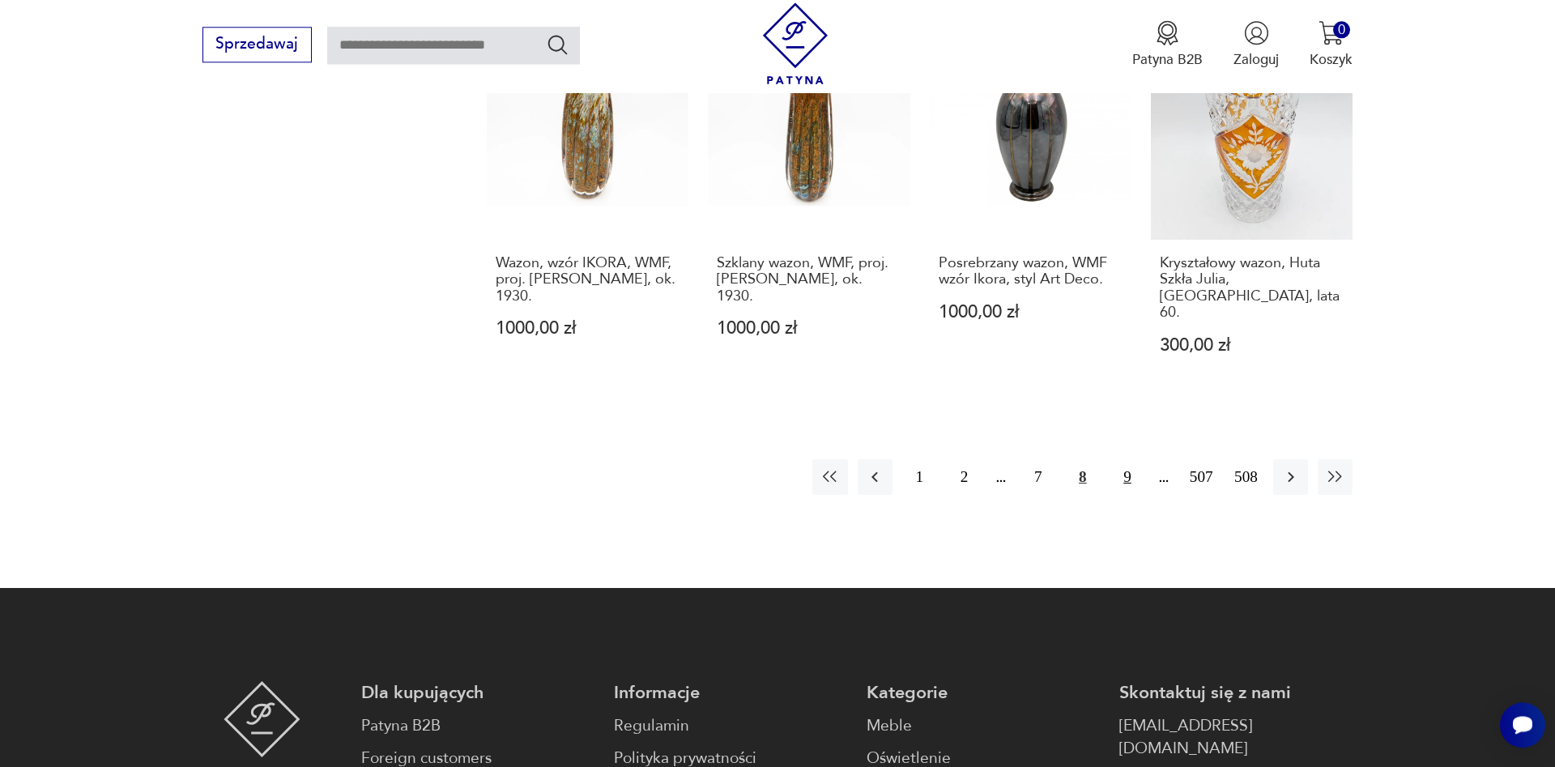
click at [1120, 459] on button "9" at bounding box center [1127, 476] width 35 height 35
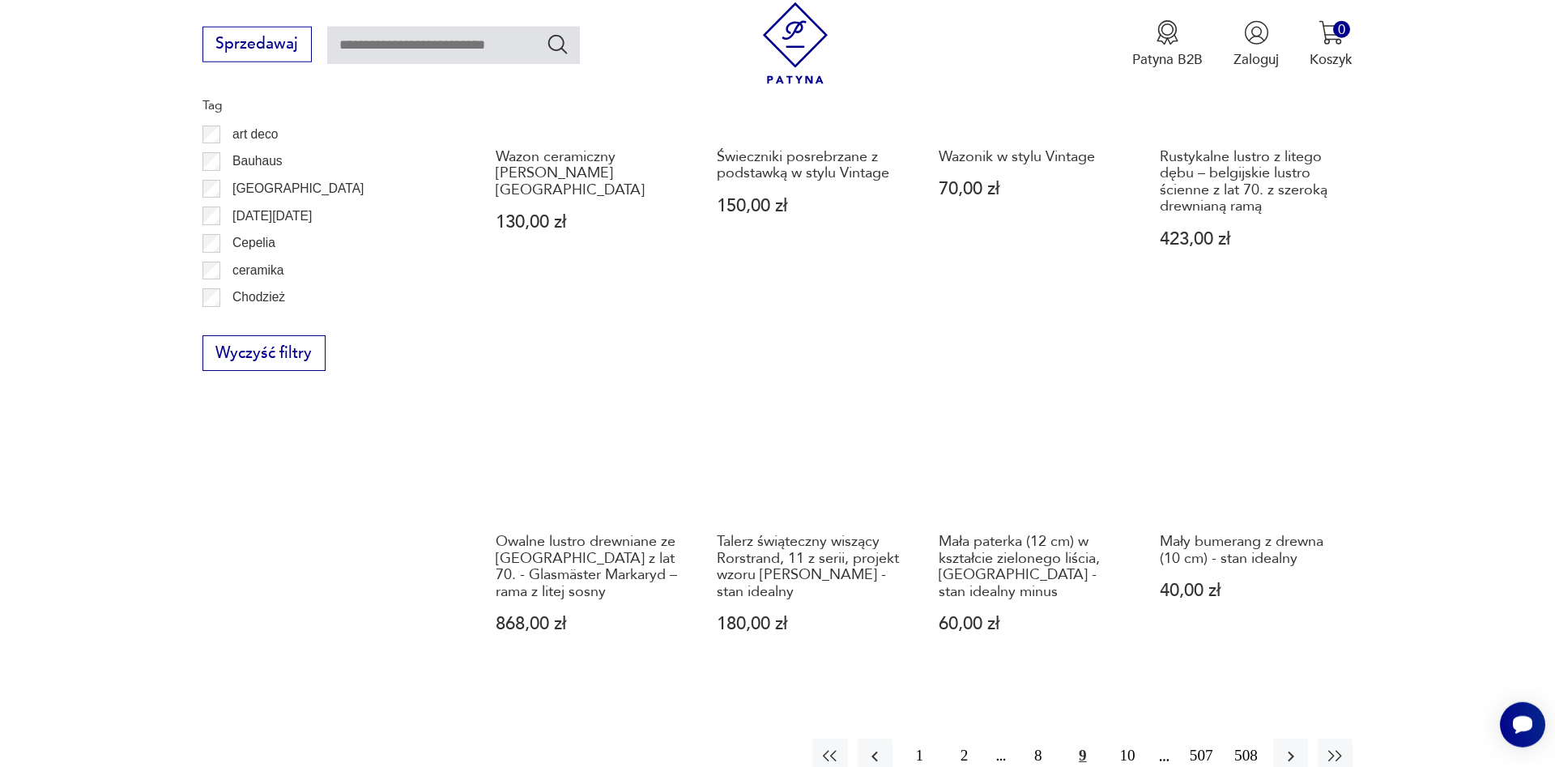
scroll to position [1779, 0]
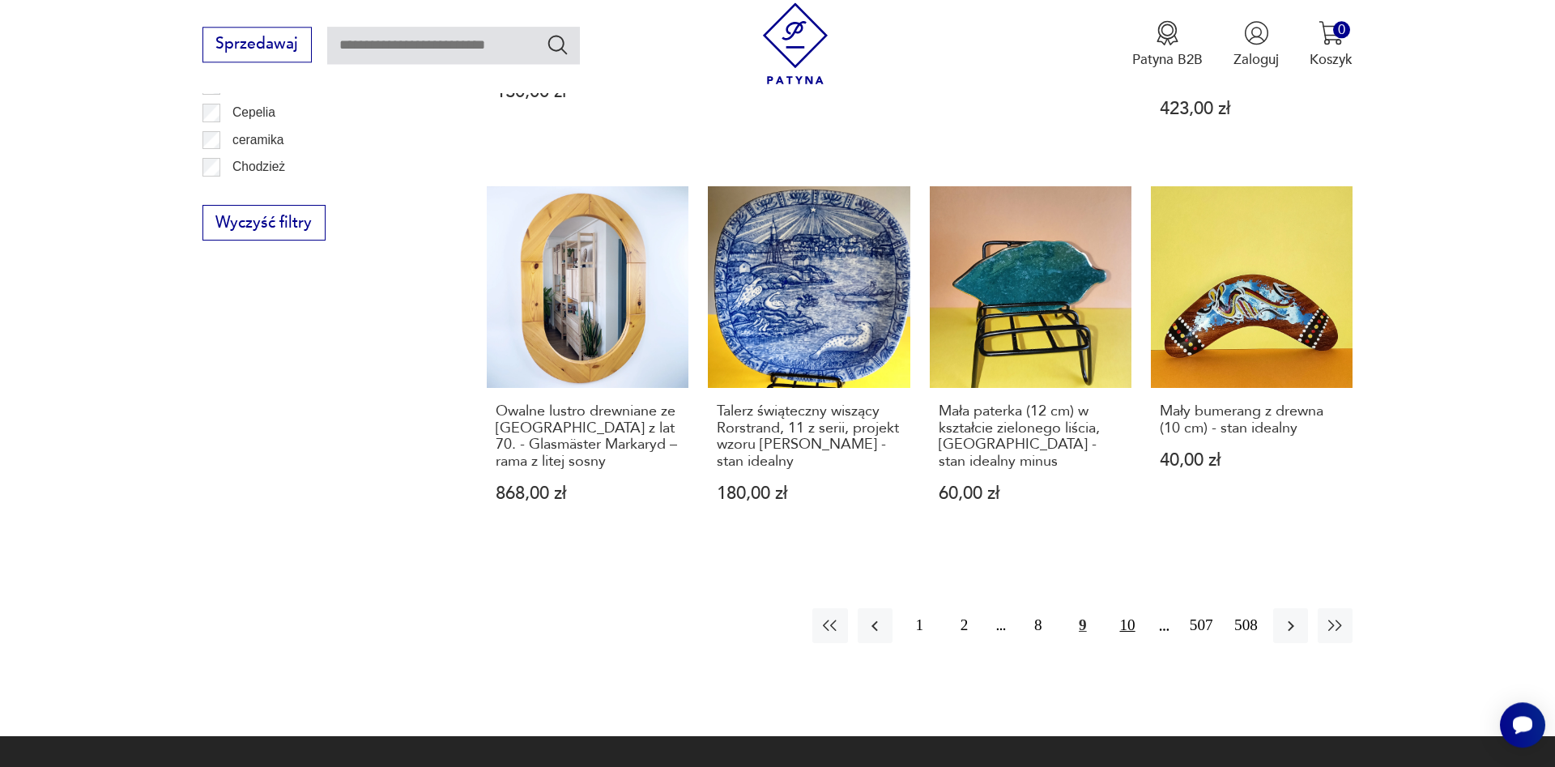
click at [1123, 608] on button "10" at bounding box center [1127, 625] width 35 height 35
